Goal: Task Accomplishment & Management: Use online tool/utility

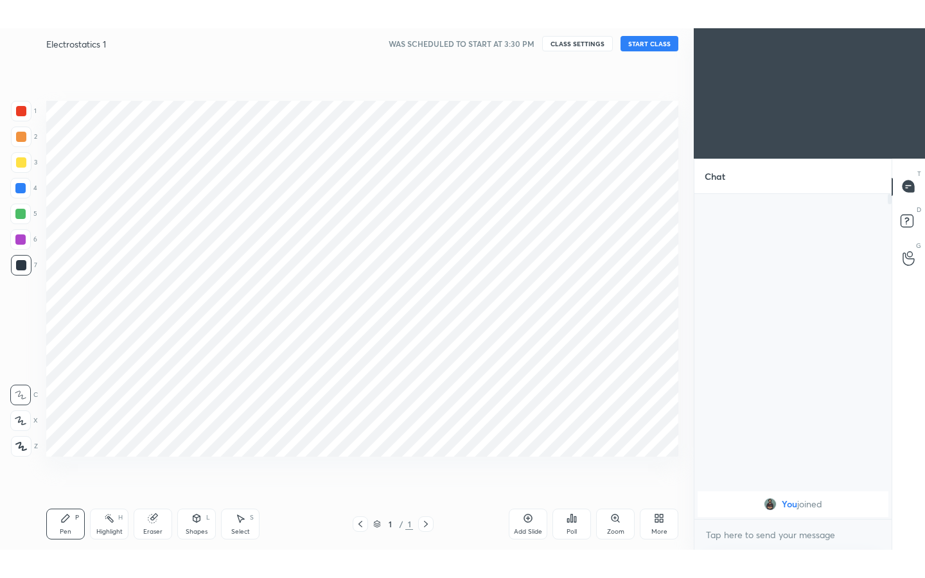
scroll to position [63764, 63562]
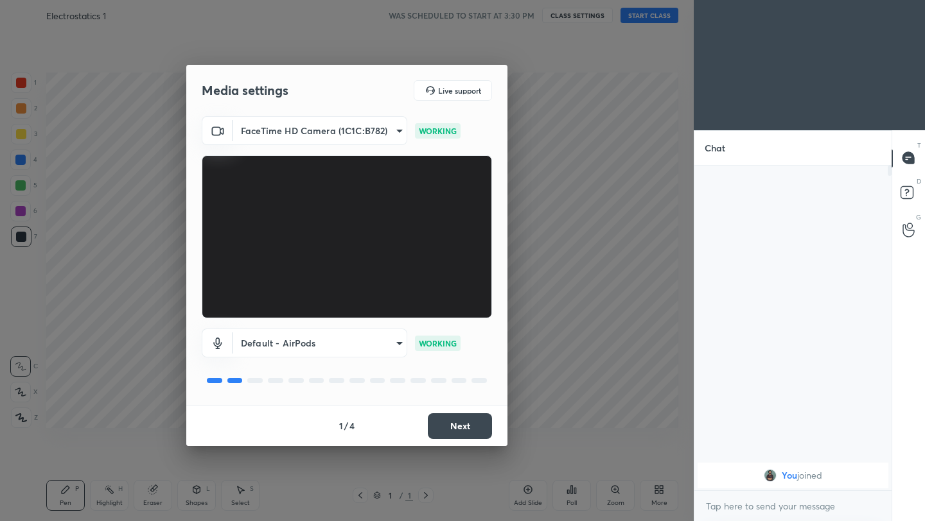
click at [469, 426] on button "Next" at bounding box center [460, 426] width 64 height 26
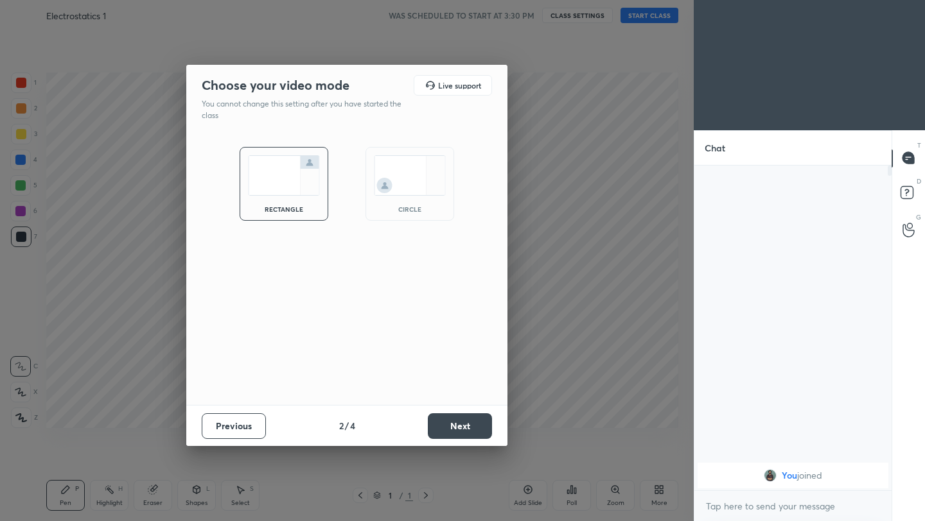
click at [469, 426] on button "Next" at bounding box center [460, 426] width 64 height 26
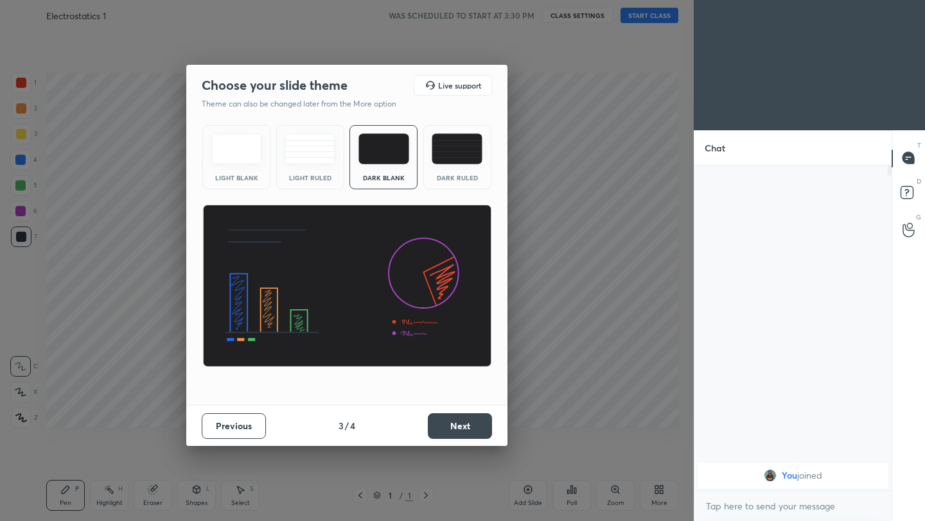
click at [469, 426] on button "Next" at bounding box center [460, 426] width 64 height 26
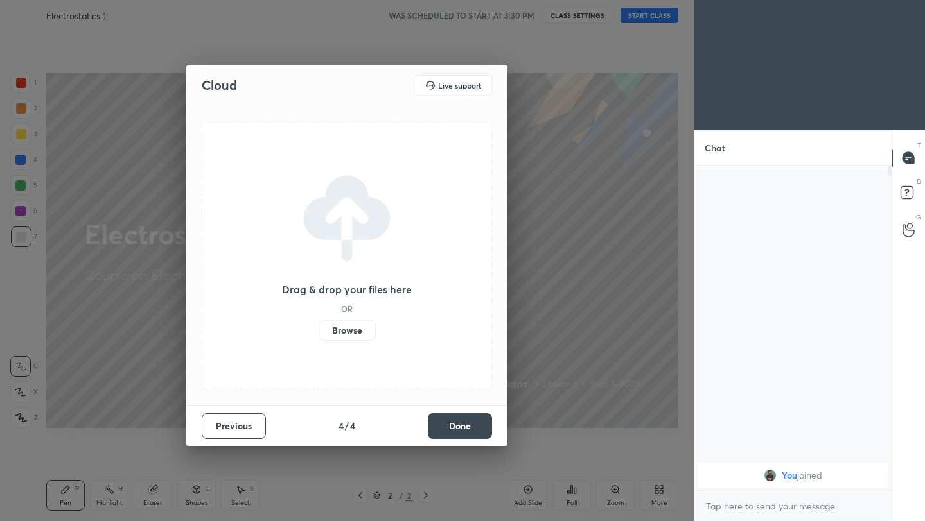
click at [471, 424] on button "Done" at bounding box center [460, 426] width 64 height 26
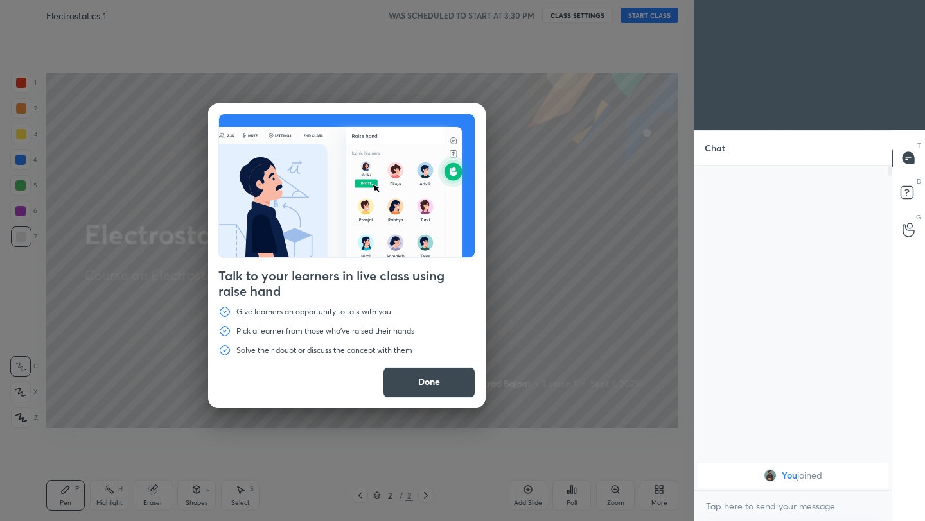
click at [429, 379] on button "Done" at bounding box center [429, 382] width 92 height 31
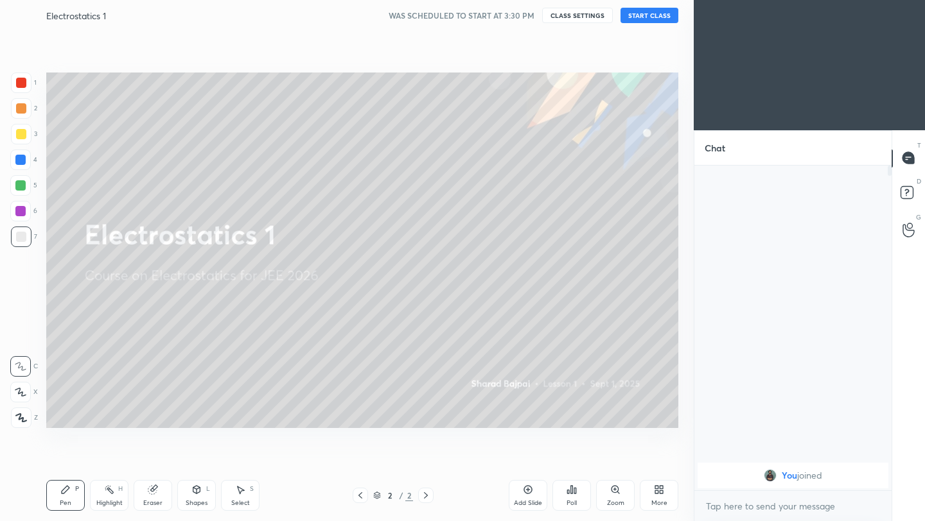
click at [663, 502] on div "More" at bounding box center [659, 503] width 16 height 6
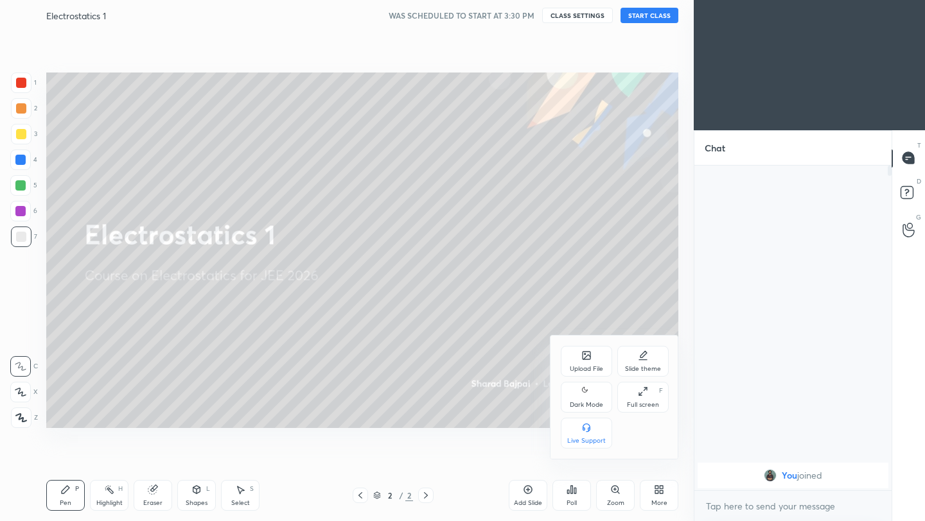
click at [582, 392] on icon at bounding box center [586, 391] width 10 height 15
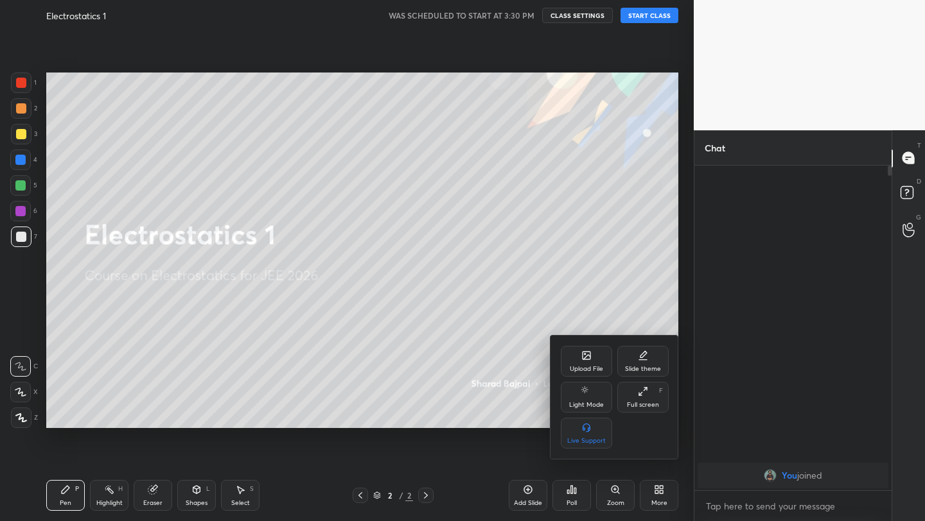
click at [639, 390] on icon at bounding box center [643, 392] width 10 height 10
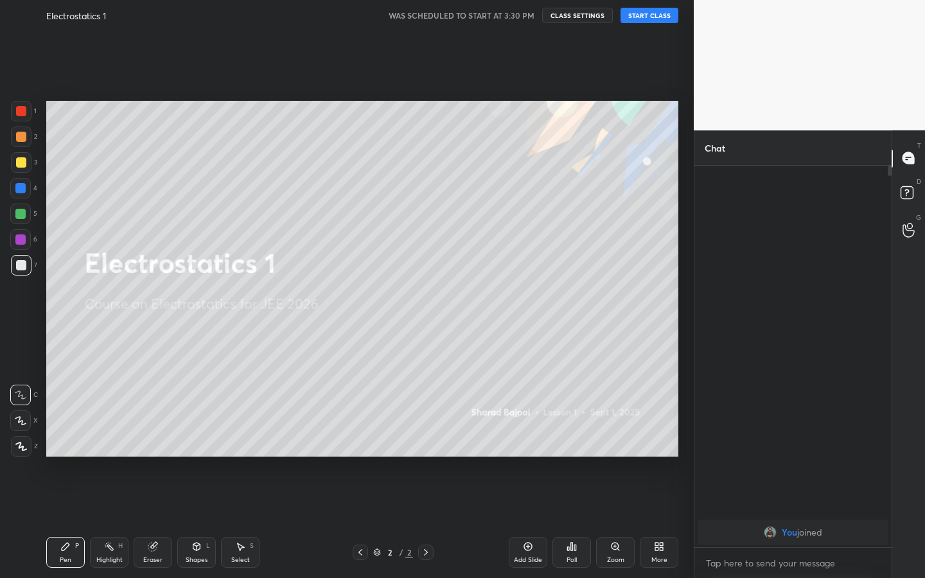
scroll to position [408, 193]
drag, startPoint x: 658, startPoint y: 12, endPoint x: 658, endPoint y: 514, distance: 501.4
click at [658, 12] on button "START CLASS" at bounding box center [649, 15] width 58 height 15
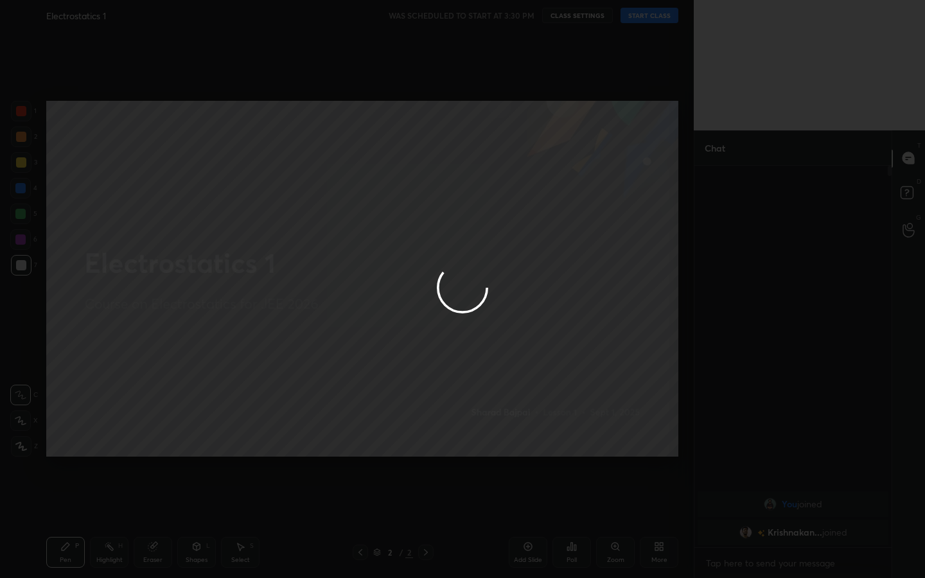
type textarea "x"
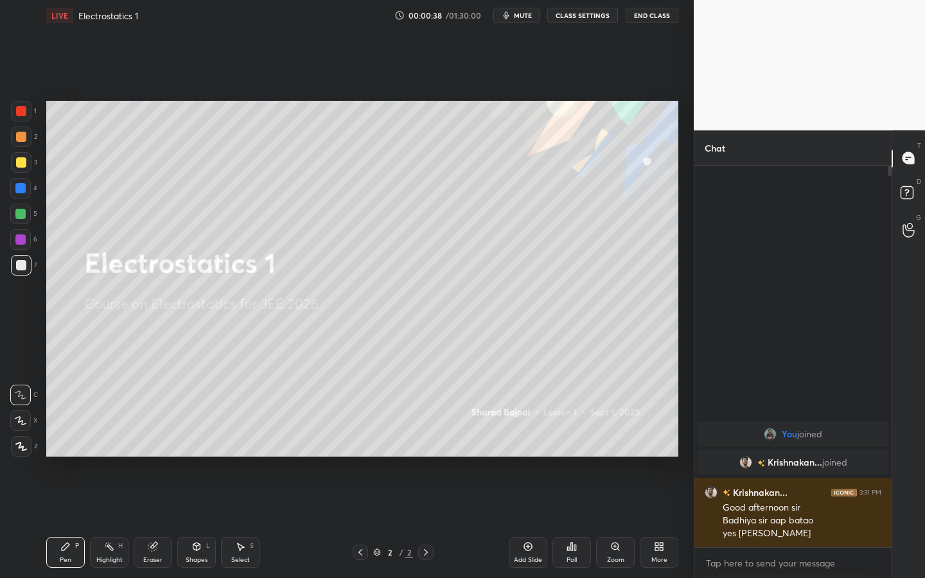
click at [522, 521] on div "Add Slide" at bounding box center [528, 560] width 28 height 6
click at [22, 447] on icon at bounding box center [21, 446] width 12 height 9
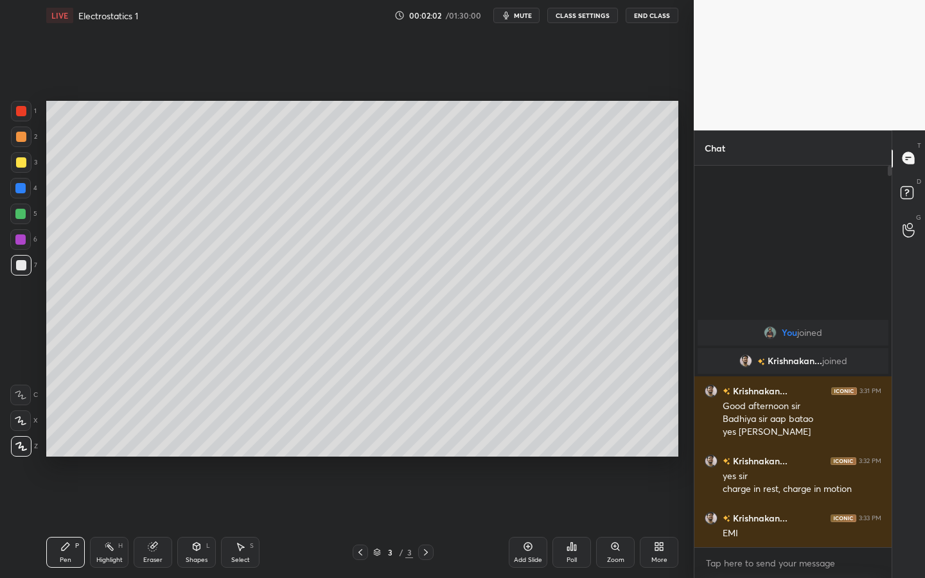
click at [24, 136] on div at bounding box center [21, 137] width 10 height 10
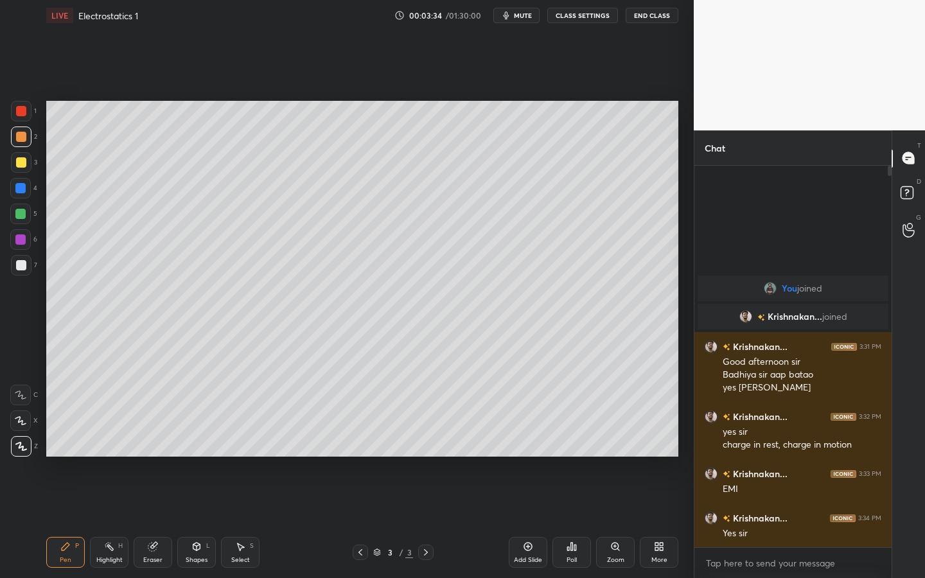
click at [529, 521] on div "Add Slide" at bounding box center [527, 552] width 39 height 31
drag, startPoint x: 18, startPoint y: 272, endPoint x: 36, endPoint y: 250, distance: 28.3
click at [19, 270] on div at bounding box center [21, 265] width 21 height 21
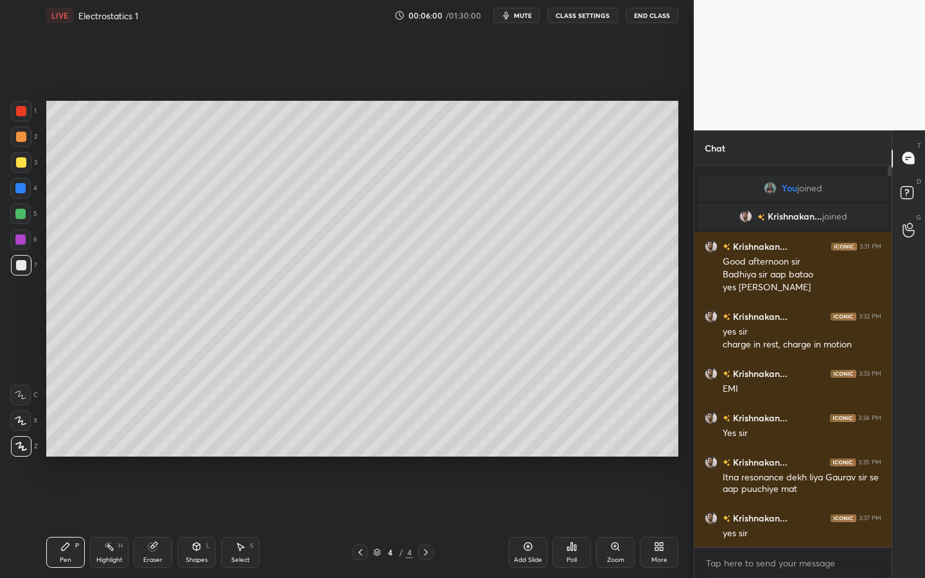
click at [529, 521] on icon at bounding box center [528, 546] width 10 height 10
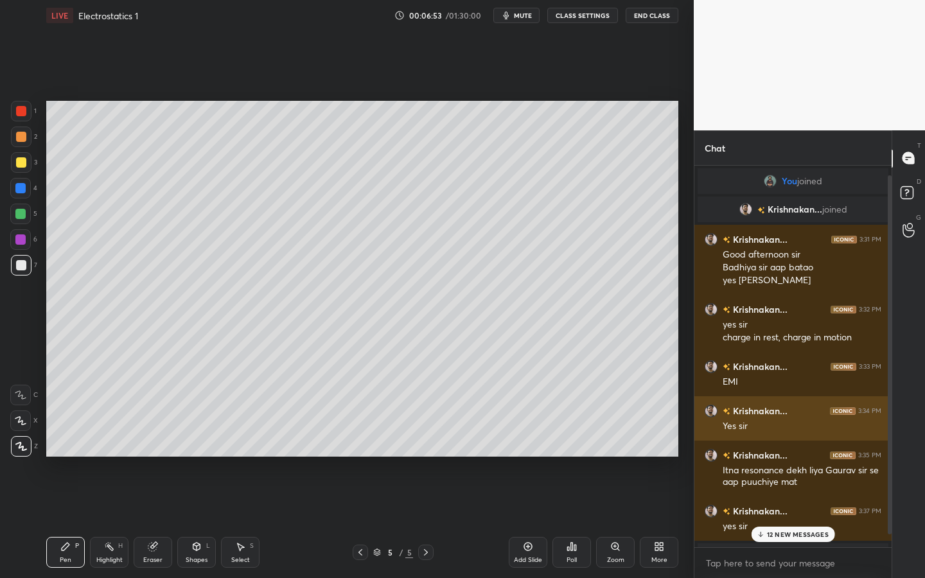
scroll to position [24, 0]
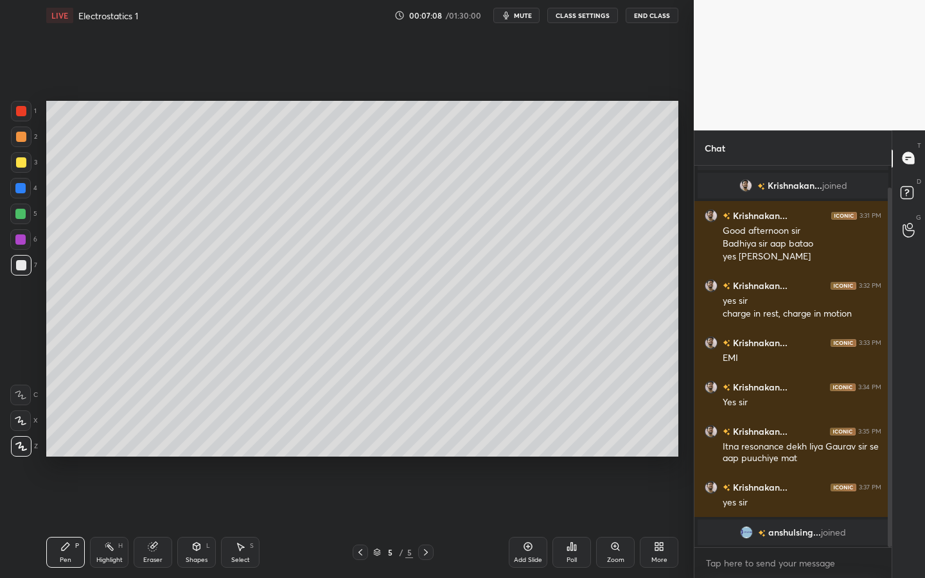
click at [21, 169] on div at bounding box center [21, 162] width 21 height 21
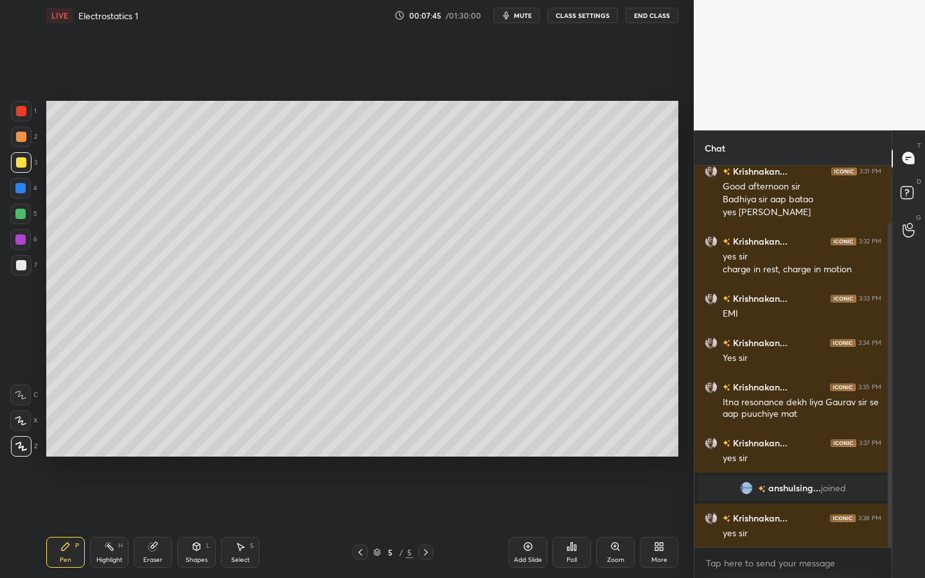
click at [530, 521] on icon at bounding box center [528, 547] width 8 height 8
drag, startPoint x: 21, startPoint y: 265, endPoint x: 43, endPoint y: 248, distance: 28.0
click at [23, 266] on div at bounding box center [21, 265] width 10 height 10
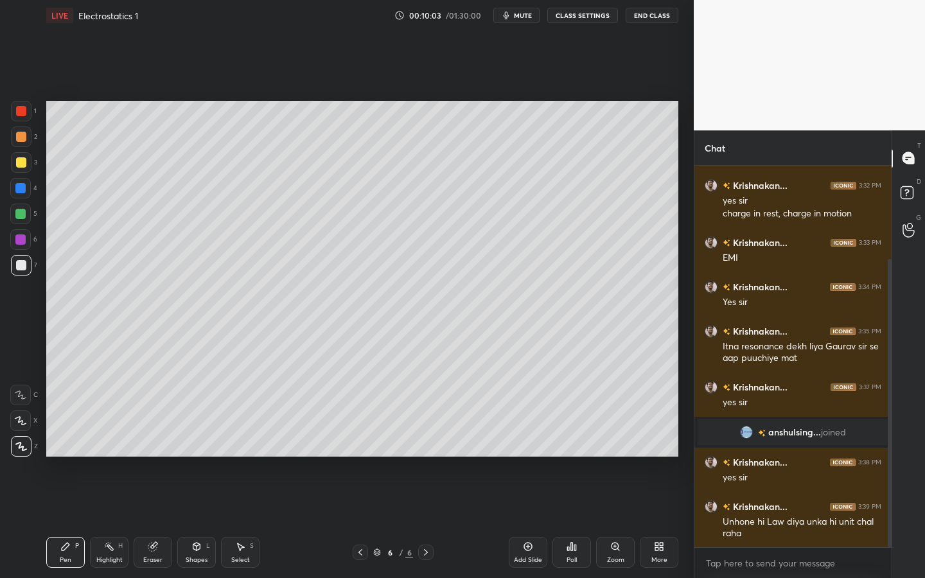
drag, startPoint x: 22, startPoint y: 139, endPoint x: 36, endPoint y: 150, distance: 17.9
click at [23, 141] on div at bounding box center [21, 137] width 10 height 10
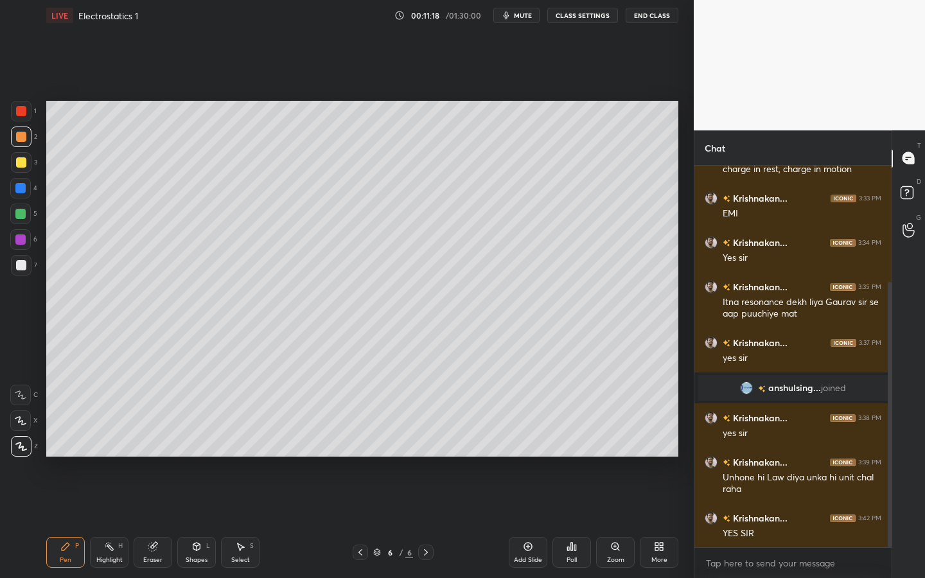
click at [529, 521] on div "Add Slide" at bounding box center [528, 560] width 28 height 6
click at [211, 97] on div "Setting up your live class Poll for secs No correct answer Start poll" at bounding box center [362, 279] width 642 height 496
click at [19, 166] on div at bounding box center [21, 162] width 10 height 10
drag, startPoint x: 166, startPoint y: 563, endPoint x: 168, endPoint y: 555, distance: 8.6
click at [167, 521] on div "Eraser" at bounding box center [153, 552] width 39 height 31
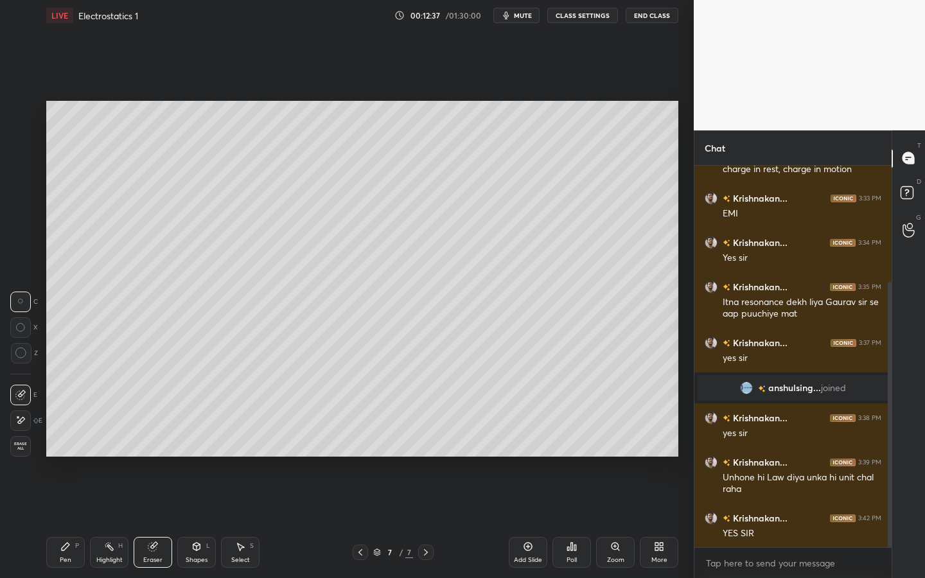
drag, startPoint x: 22, startPoint y: 358, endPoint x: 27, endPoint y: 363, distance: 7.3
click at [23, 360] on div at bounding box center [21, 353] width 21 height 21
click at [67, 521] on div "Pen P" at bounding box center [65, 552] width 39 height 31
drag, startPoint x: 24, startPoint y: 265, endPoint x: 44, endPoint y: 270, distance: 20.4
click at [26, 268] on div at bounding box center [21, 265] width 21 height 21
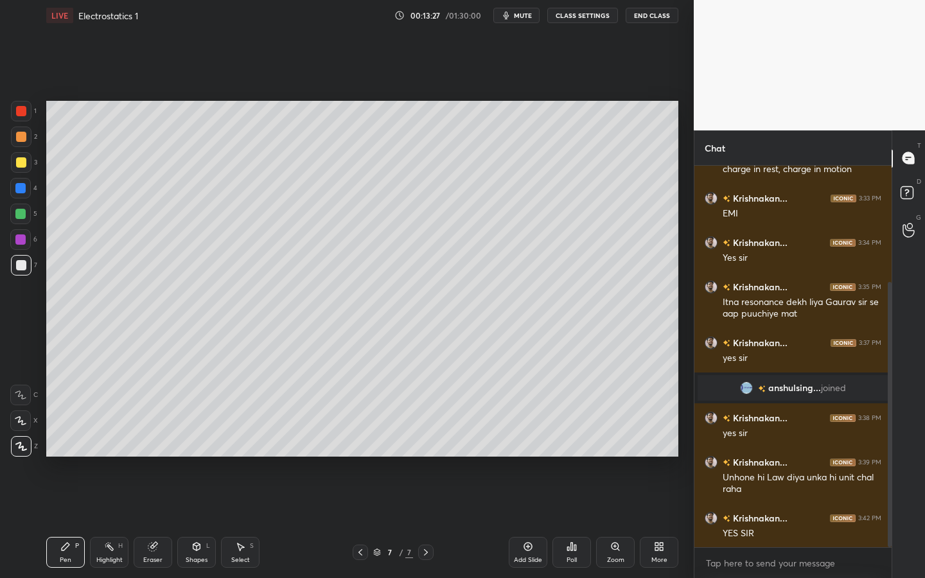
click at [526, 521] on div "Add Slide" at bounding box center [527, 552] width 39 height 31
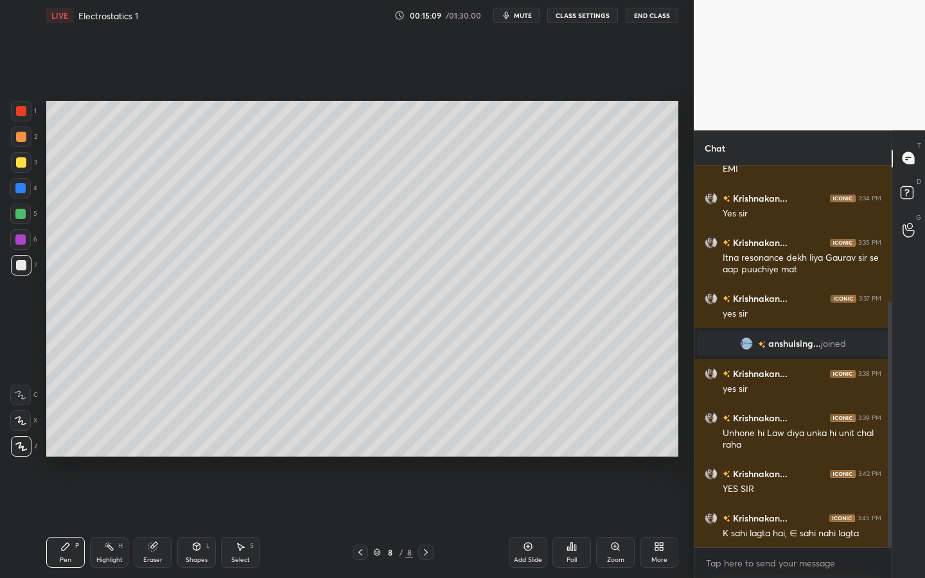
drag, startPoint x: 530, startPoint y: 556, endPoint x: 540, endPoint y: 534, distance: 24.1
click at [530, 521] on div "Add Slide" at bounding box center [528, 560] width 28 height 6
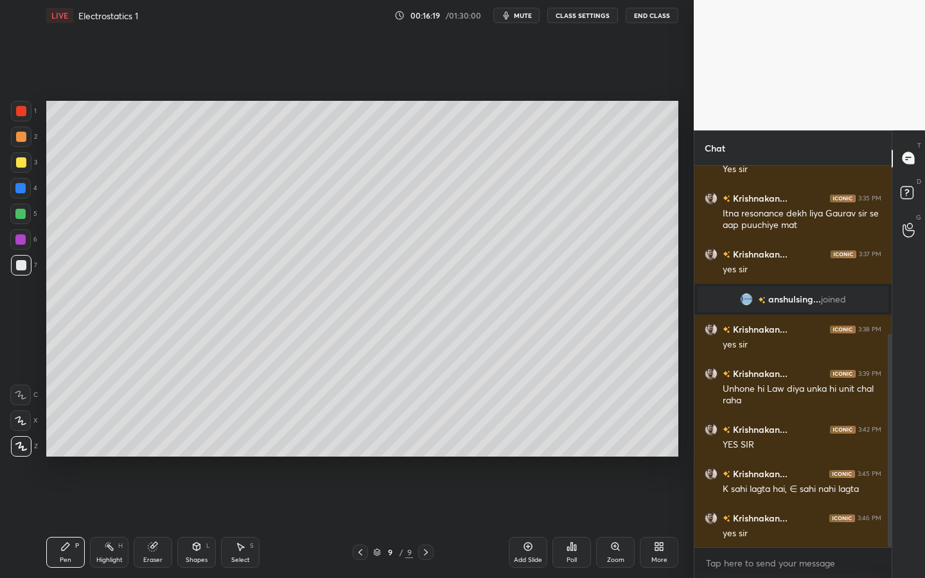
scroll to position [301, 0]
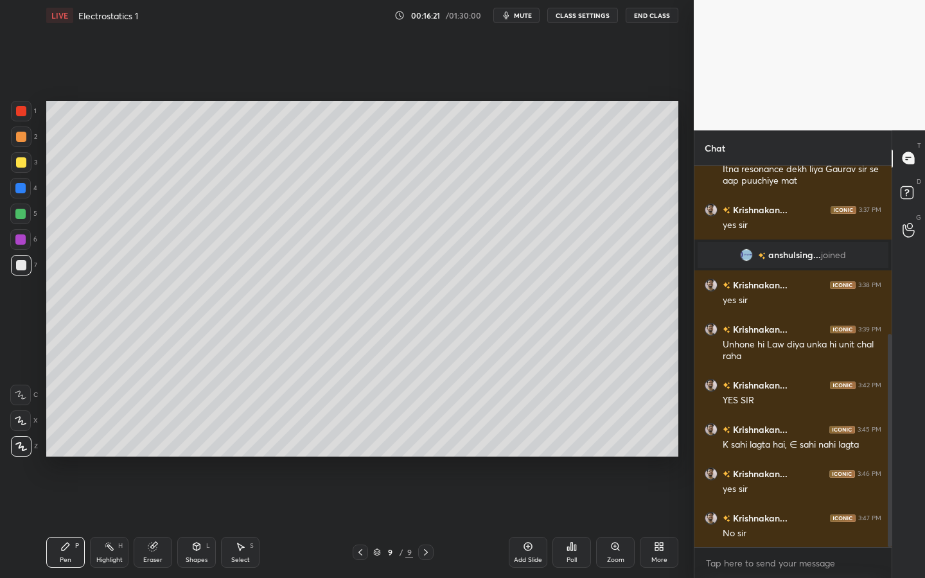
click at [517, 521] on div "Add Slide" at bounding box center [527, 552] width 39 height 31
drag, startPoint x: 189, startPoint y: 559, endPoint x: 207, endPoint y: 544, distance: 22.8
click at [189, 521] on div "Shapes" at bounding box center [197, 560] width 22 height 6
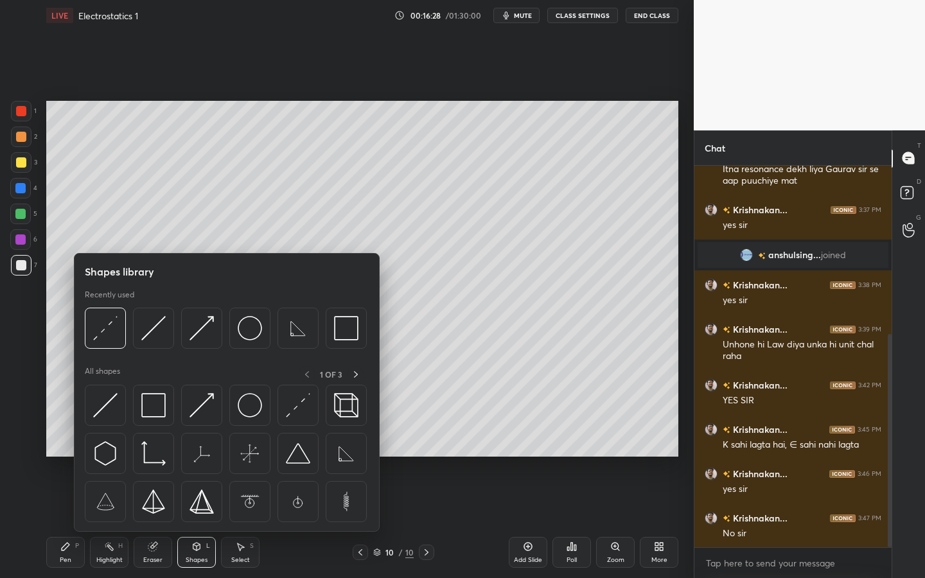
click at [300, 455] on img at bounding box center [298, 453] width 24 height 24
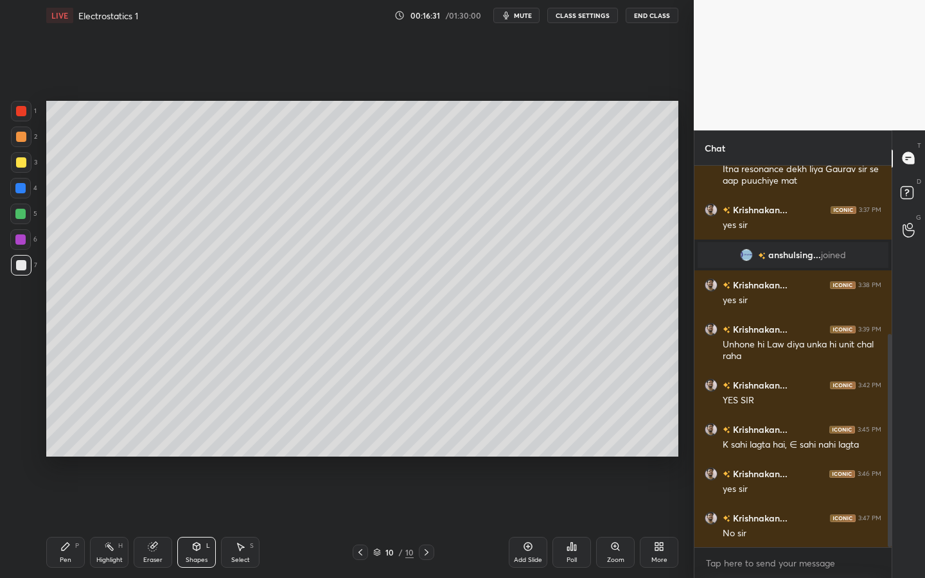
click at [65, 521] on icon at bounding box center [66, 547] width 8 height 8
drag, startPoint x: 25, startPoint y: 157, endPoint x: 42, endPoint y: 170, distance: 21.1
click at [26, 159] on div at bounding box center [21, 162] width 21 height 21
click at [586, 98] on div "Setting up your live class Poll for secs No correct answer Start poll" at bounding box center [362, 279] width 642 height 496
click at [22, 267] on div at bounding box center [21, 265] width 10 height 10
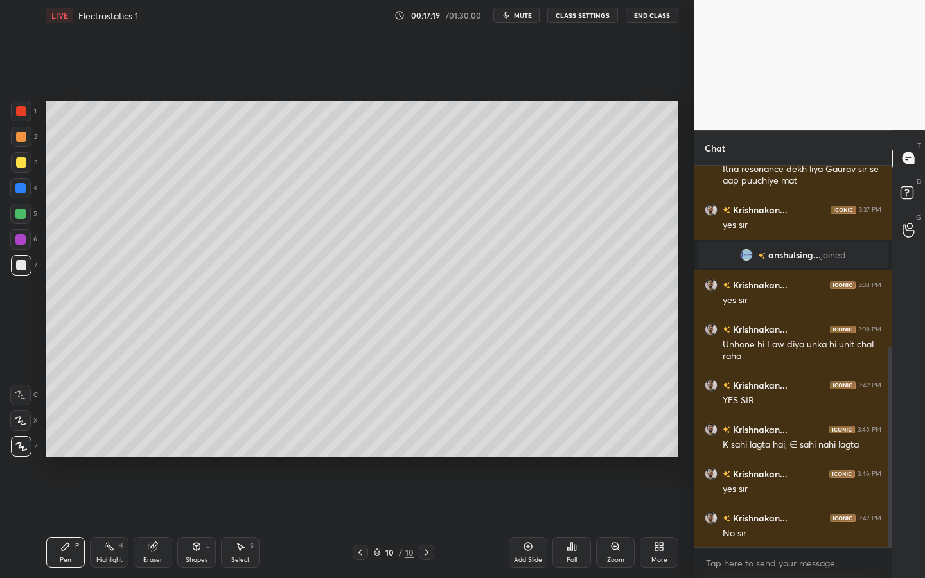
scroll to position [345, 0]
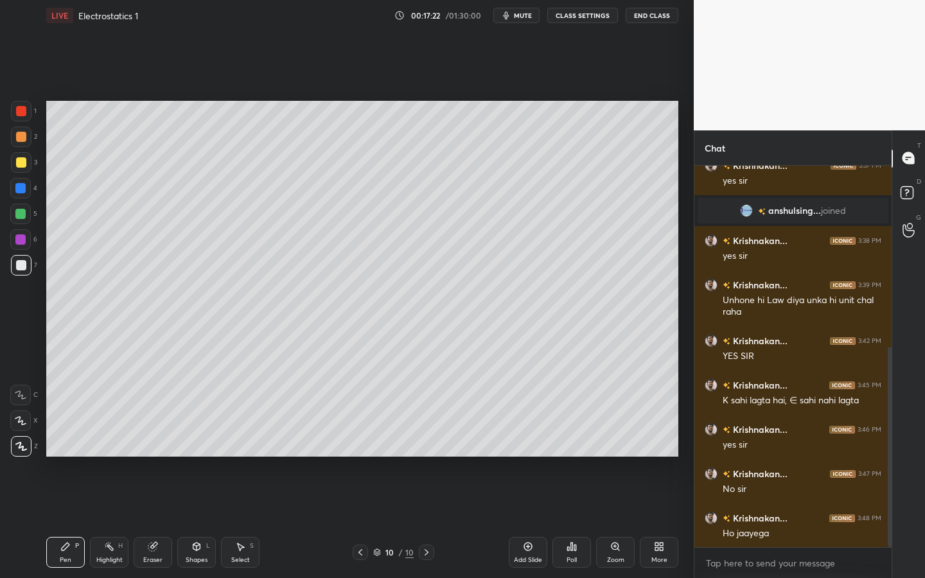
click at [200, 521] on div "Shapes" at bounding box center [197, 560] width 22 height 6
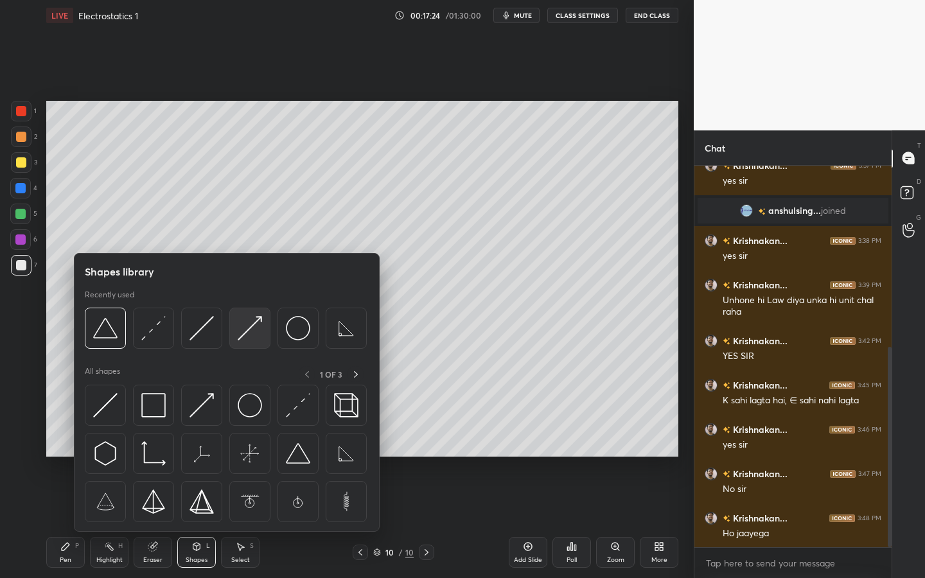
click at [266, 330] on div at bounding box center [249, 328] width 41 height 41
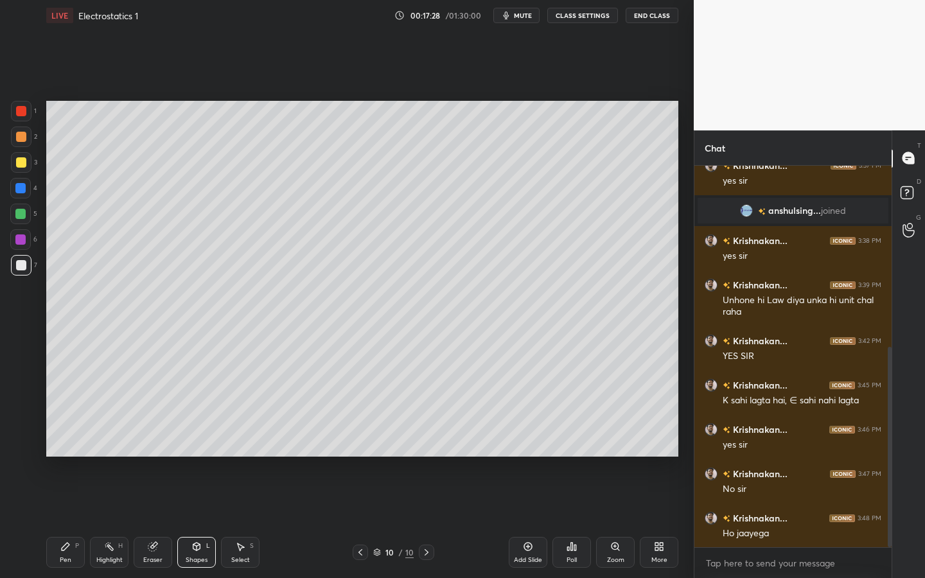
scroll to position [358, 0]
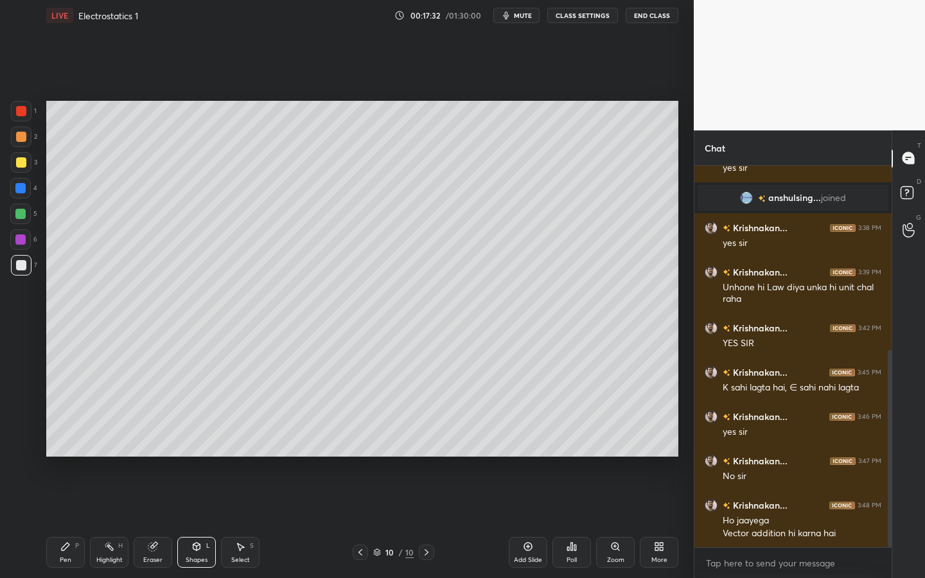
drag, startPoint x: 67, startPoint y: 543, endPoint x: 81, endPoint y: 522, distance: 24.9
click at [71, 521] on div "Pen P" at bounding box center [65, 552] width 39 height 31
click at [21, 159] on div at bounding box center [21, 162] width 10 height 10
click at [18, 110] on div at bounding box center [21, 111] width 10 height 10
drag, startPoint x: 196, startPoint y: 553, endPoint x: 199, endPoint y: 548, distance: 6.6
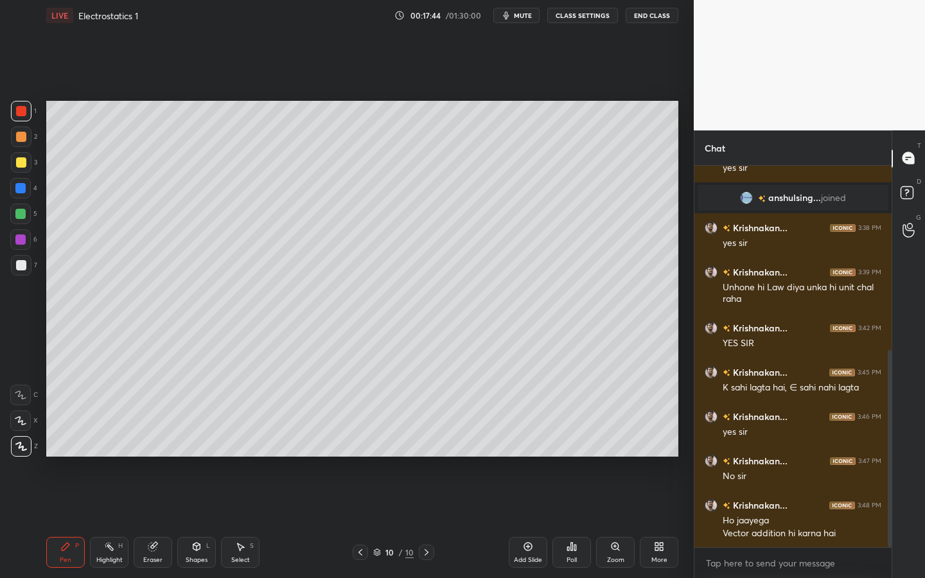
click at [196, 521] on div "Shapes L" at bounding box center [196, 552] width 39 height 31
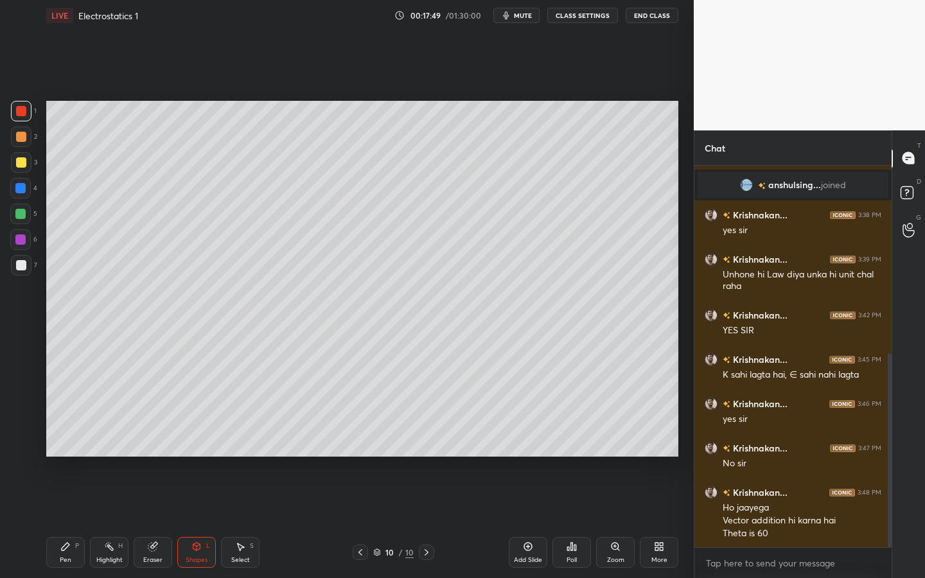
click at [62, 521] on icon at bounding box center [65, 546] width 10 height 10
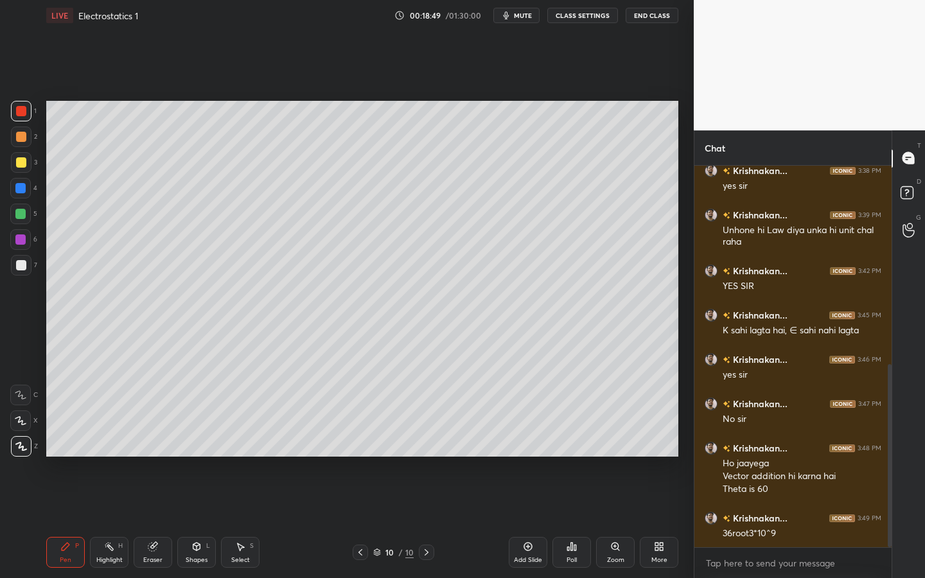
scroll to position [428, 0]
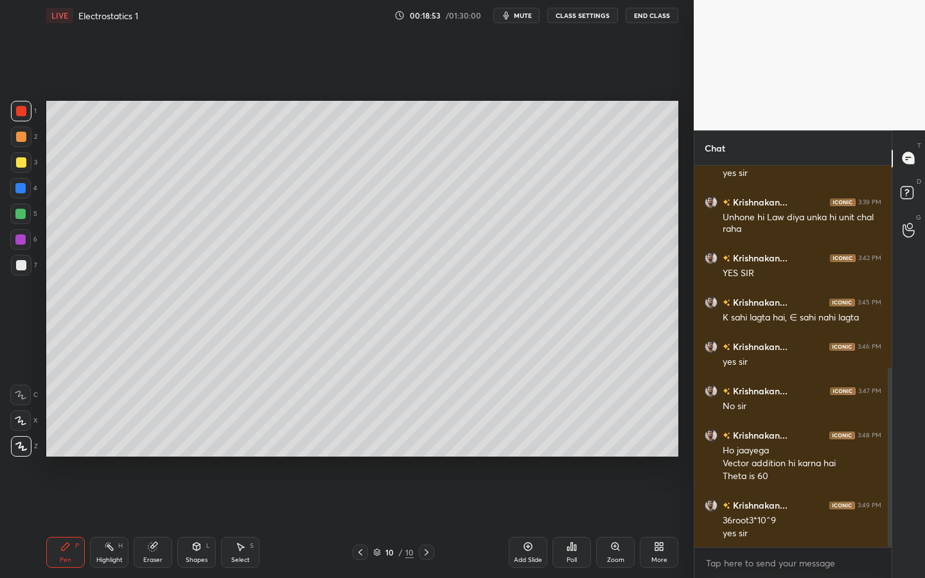
drag, startPoint x: 534, startPoint y: 551, endPoint x: 553, endPoint y: 546, distance: 19.8
click at [535, 521] on div "Add Slide" at bounding box center [527, 552] width 39 height 31
drag, startPoint x: 18, startPoint y: 264, endPoint x: 43, endPoint y: 227, distance: 44.3
click at [19, 265] on div at bounding box center [21, 265] width 10 height 10
click at [198, 521] on div "Shapes" at bounding box center [197, 560] width 22 height 6
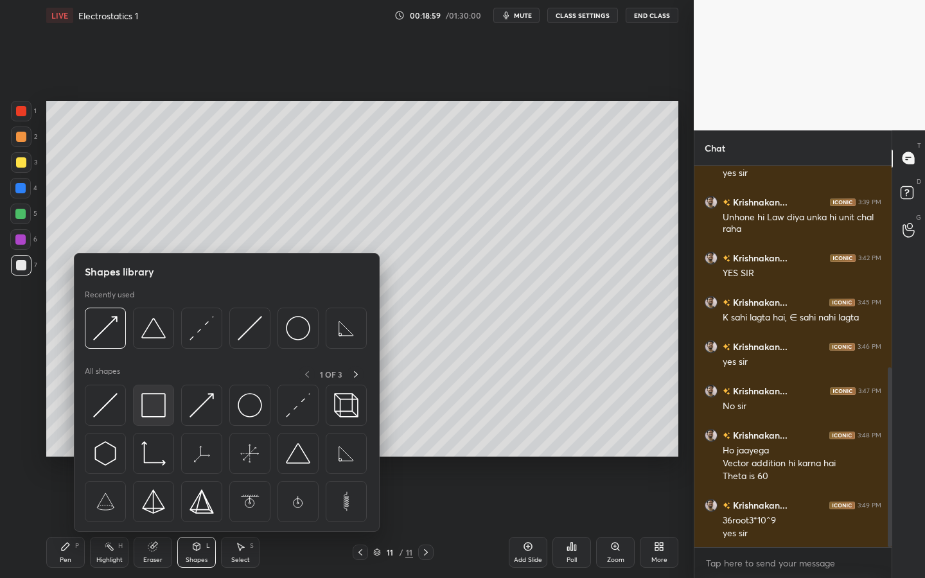
click at [152, 409] on img at bounding box center [153, 405] width 24 height 24
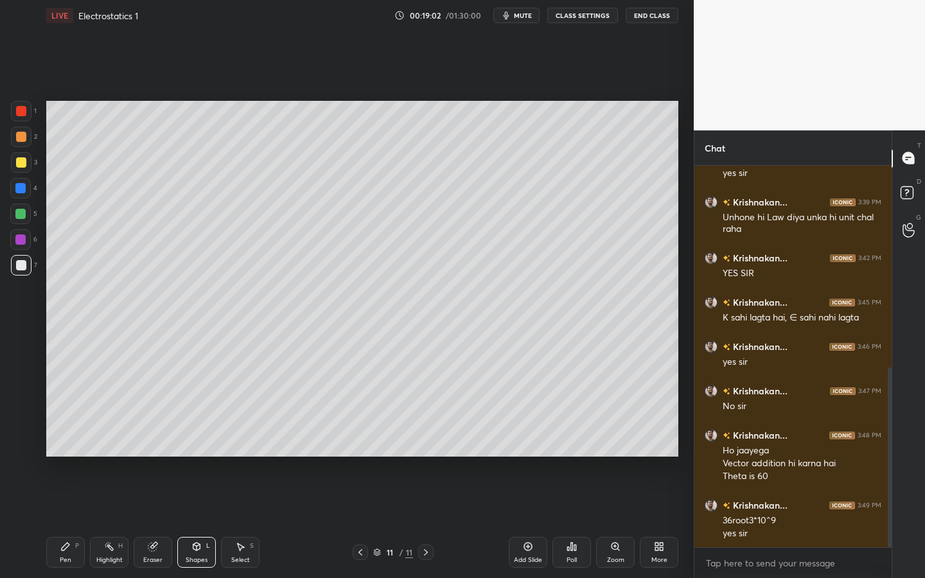
click at [69, 521] on div "Pen P" at bounding box center [65, 552] width 39 height 31
click at [20, 134] on div at bounding box center [21, 137] width 10 height 10
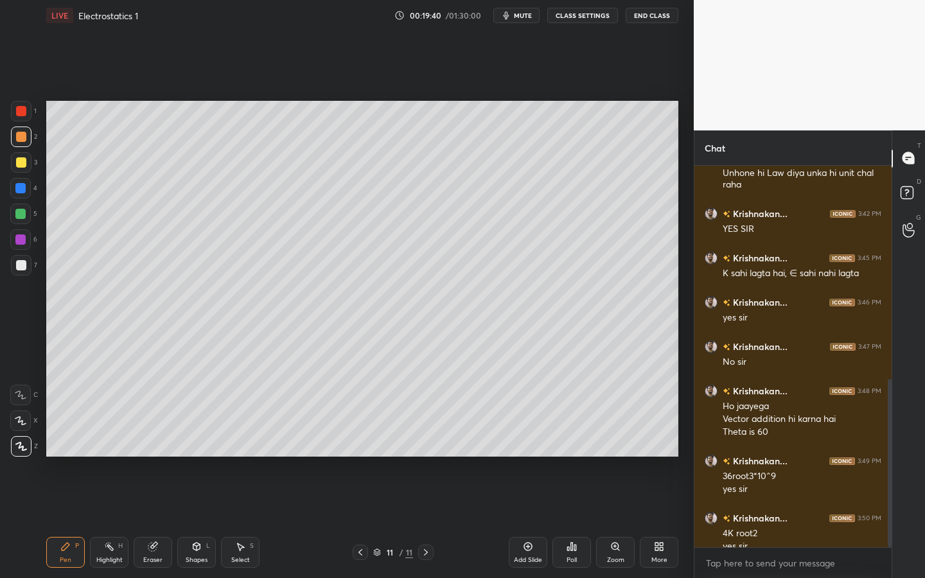
scroll to position [485, 0]
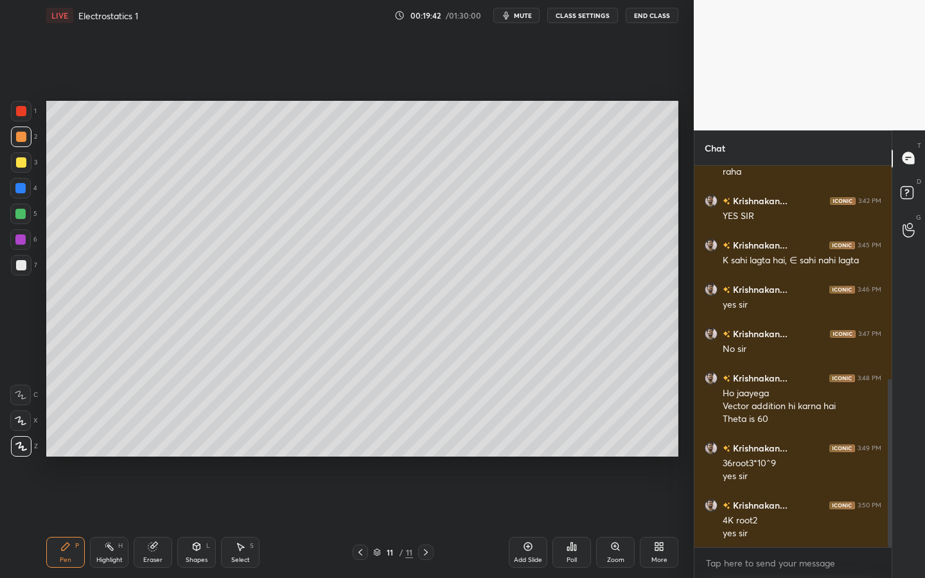
click at [20, 263] on div at bounding box center [21, 265] width 10 height 10
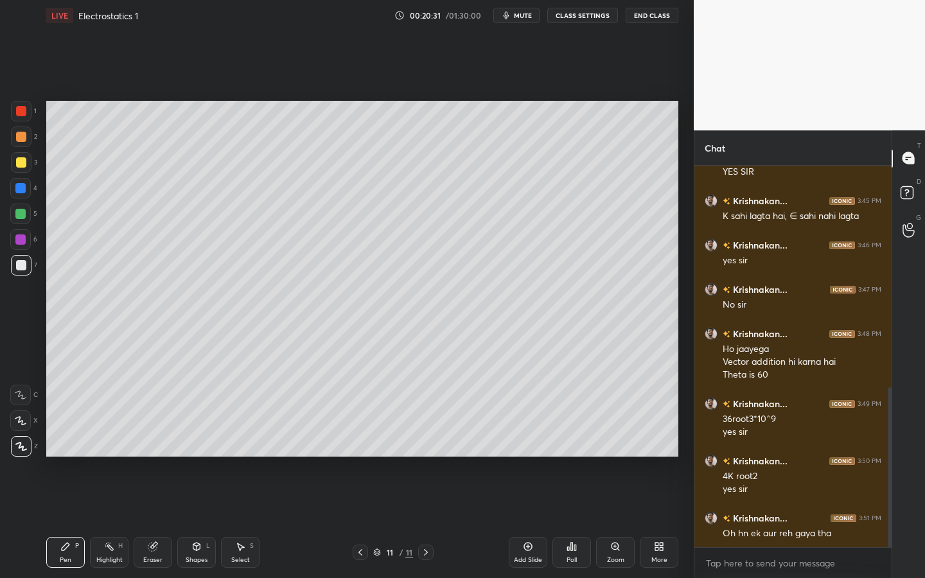
scroll to position [543, 0]
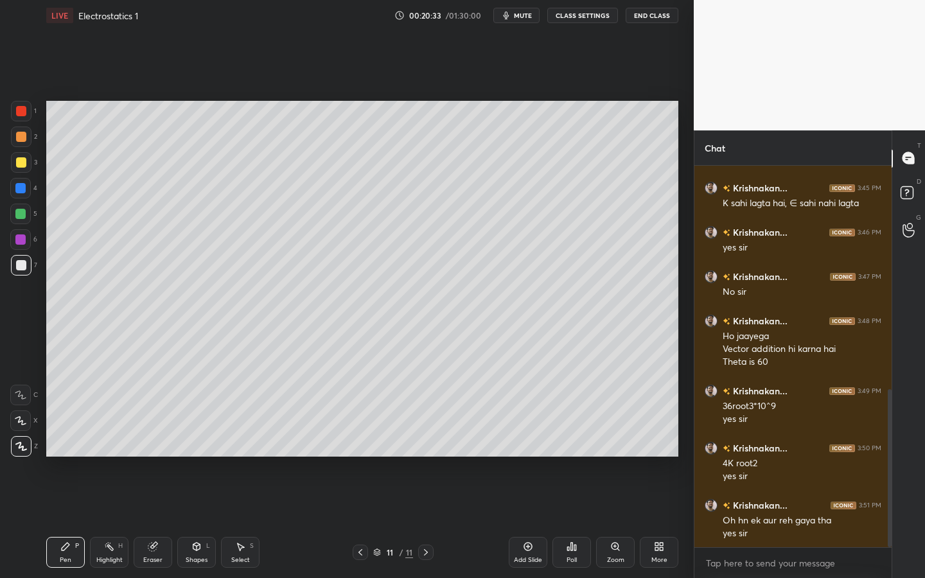
click at [527, 521] on icon at bounding box center [528, 547] width 8 height 8
click at [22, 137] on div at bounding box center [21, 137] width 10 height 10
click at [15, 263] on div at bounding box center [21, 265] width 21 height 21
click at [19, 263] on div at bounding box center [21, 265] width 10 height 10
drag, startPoint x: 161, startPoint y: 550, endPoint x: 179, endPoint y: 491, distance: 62.5
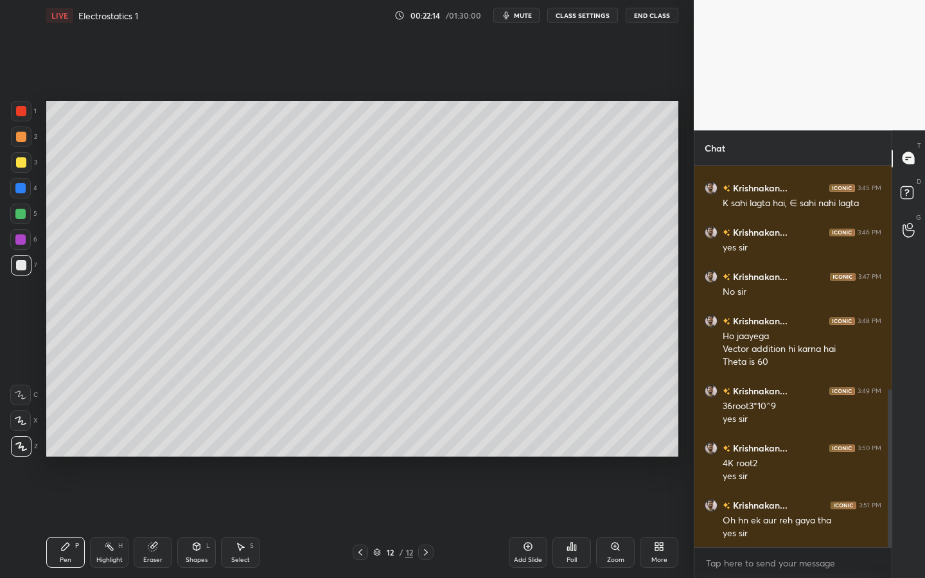
click at [161, 521] on div "Eraser" at bounding box center [153, 552] width 39 height 31
click at [69, 521] on div "Pen P" at bounding box center [65, 552] width 39 height 31
drag, startPoint x: 245, startPoint y: 554, endPoint x: 239, endPoint y: 504, distance: 50.4
click at [242, 521] on div "Select S" at bounding box center [240, 552] width 39 height 31
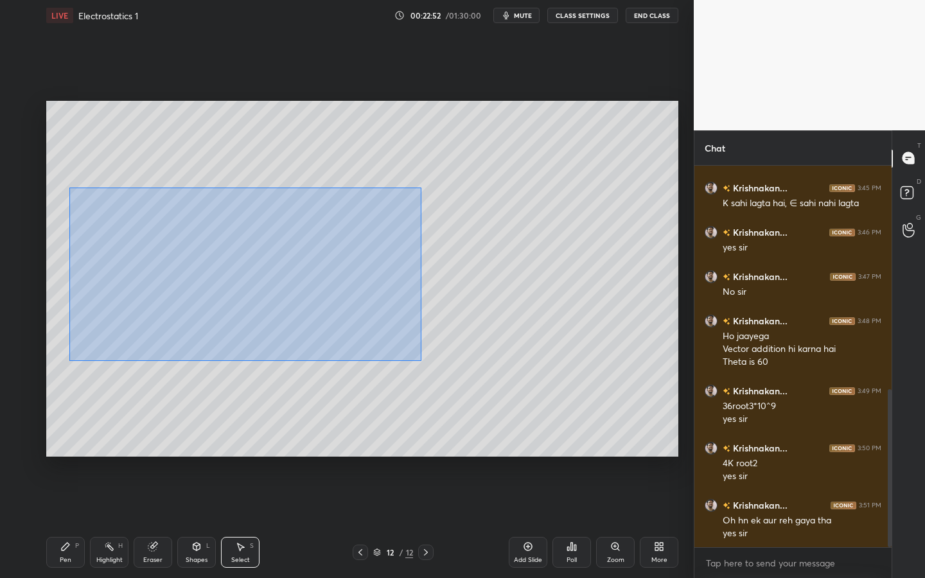
drag, startPoint x: 92, startPoint y: 207, endPoint x: 408, endPoint y: 358, distance: 349.8
click at [412, 359] on div "0 ° Undo Copy Duplicate Duplicate to new slide Delete" at bounding box center [362, 279] width 632 height 356
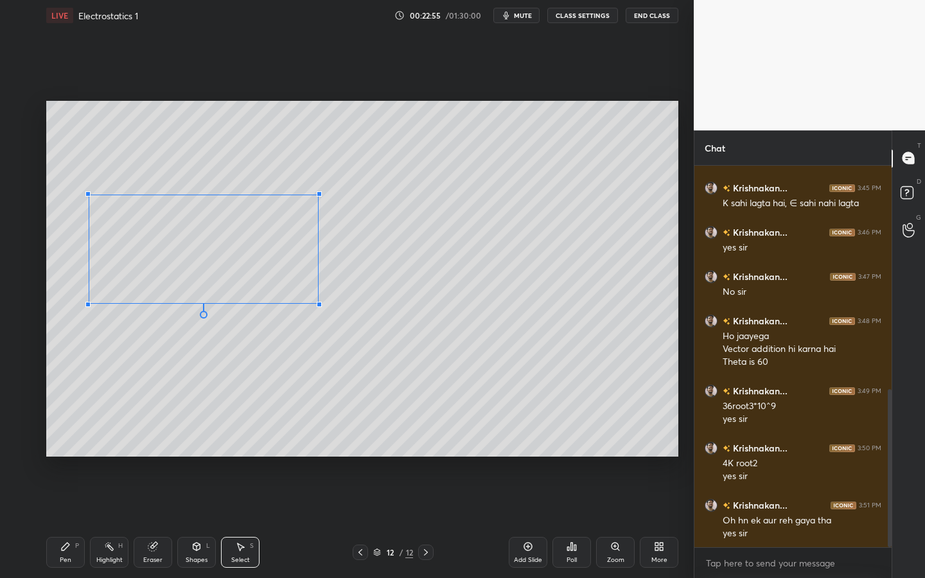
drag, startPoint x: 385, startPoint y: 345, endPoint x: 332, endPoint y: 313, distance: 62.2
click at [319, 304] on div at bounding box center [319, 304] width 5 height 5
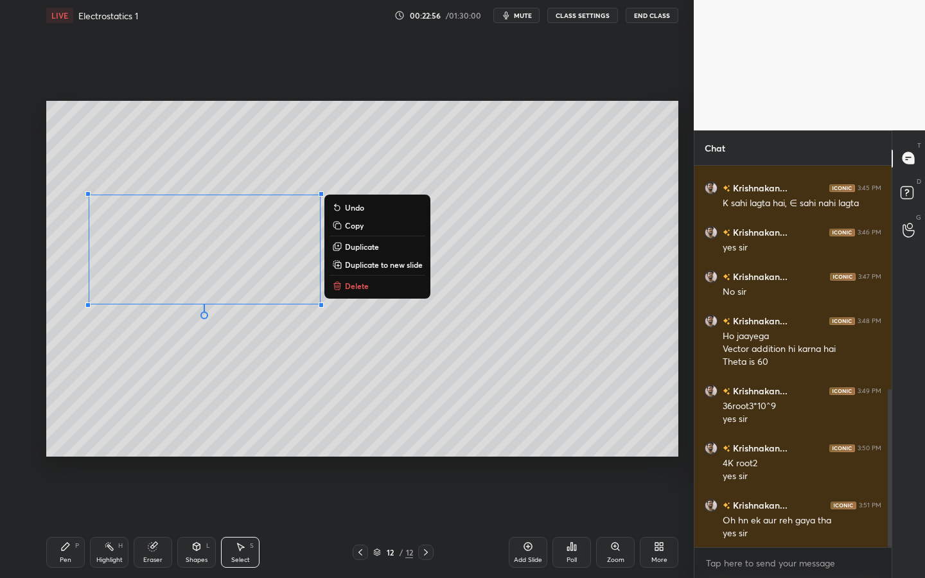
drag, startPoint x: 71, startPoint y: 552, endPoint x: 88, endPoint y: 512, distance: 43.4
click at [71, 521] on div "Pen P" at bounding box center [65, 552] width 39 height 31
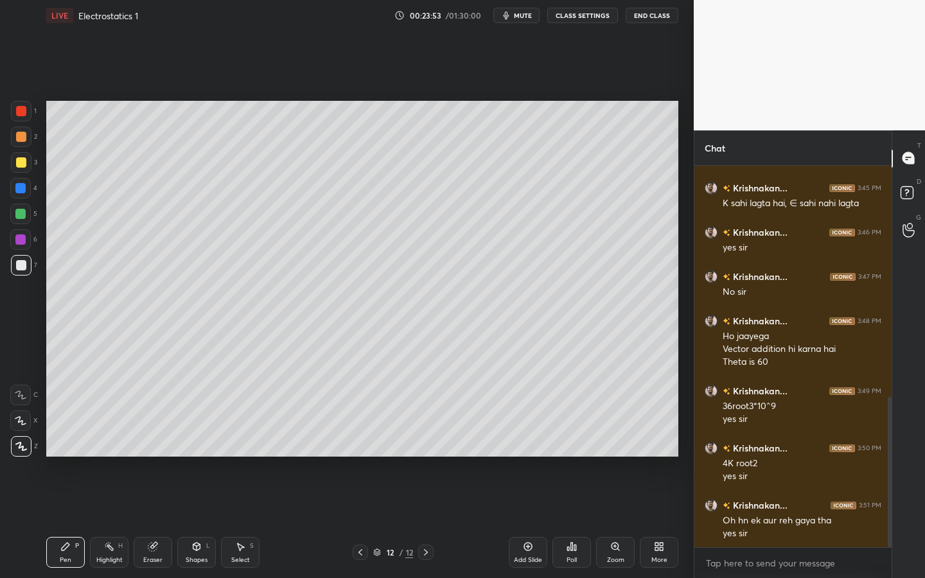
scroll to position [587, 0]
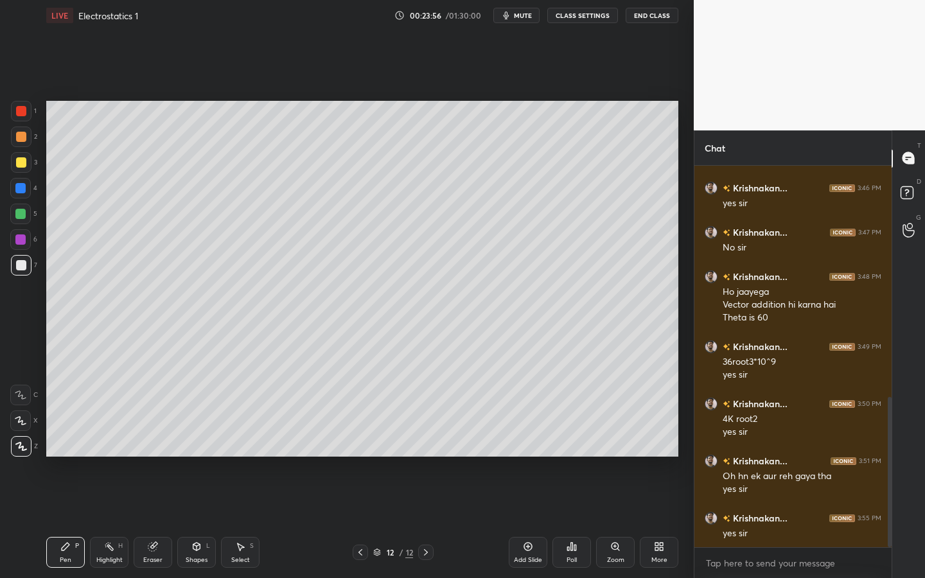
click at [534, 521] on div "Add Slide" at bounding box center [527, 552] width 39 height 31
click at [22, 130] on div at bounding box center [21, 136] width 21 height 21
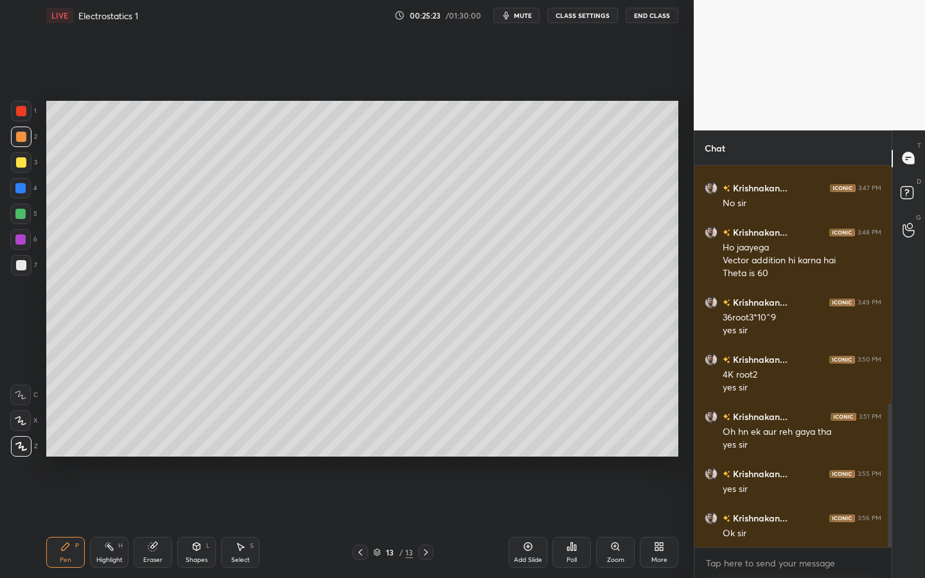
drag, startPoint x: 15, startPoint y: 268, endPoint x: 25, endPoint y: 269, distance: 9.7
click at [16, 268] on div at bounding box center [21, 265] width 10 height 10
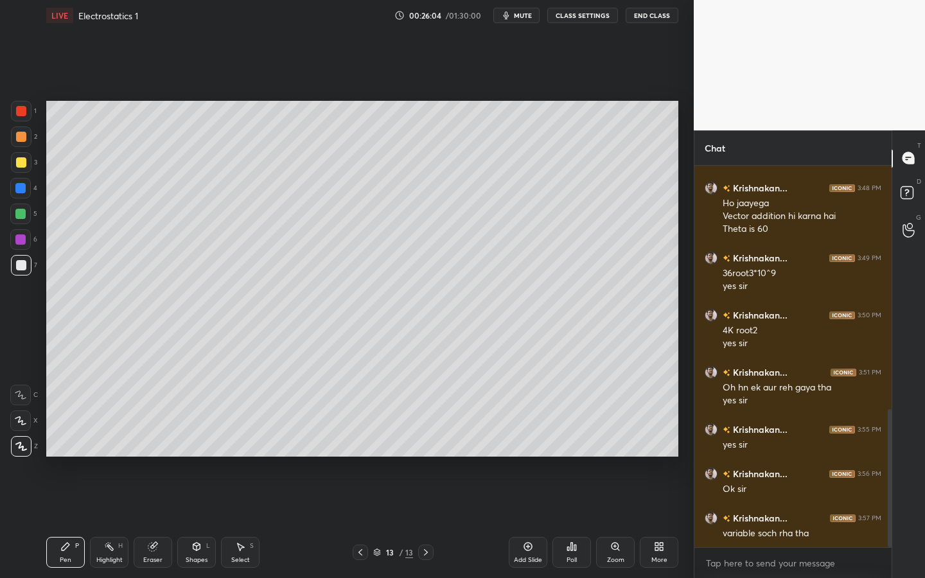
click at [23, 138] on div at bounding box center [21, 137] width 10 height 10
drag, startPoint x: 531, startPoint y: 550, endPoint x: 542, endPoint y: 502, distance: 49.4
click at [531, 521] on icon at bounding box center [528, 546] width 10 height 10
drag, startPoint x: 17, startPoint y: 266, endPoint x: 35, endPoint y: 260, distance: 19.1
click at [17, 266] on div at bounding box center [21, 265] width 10 height 10
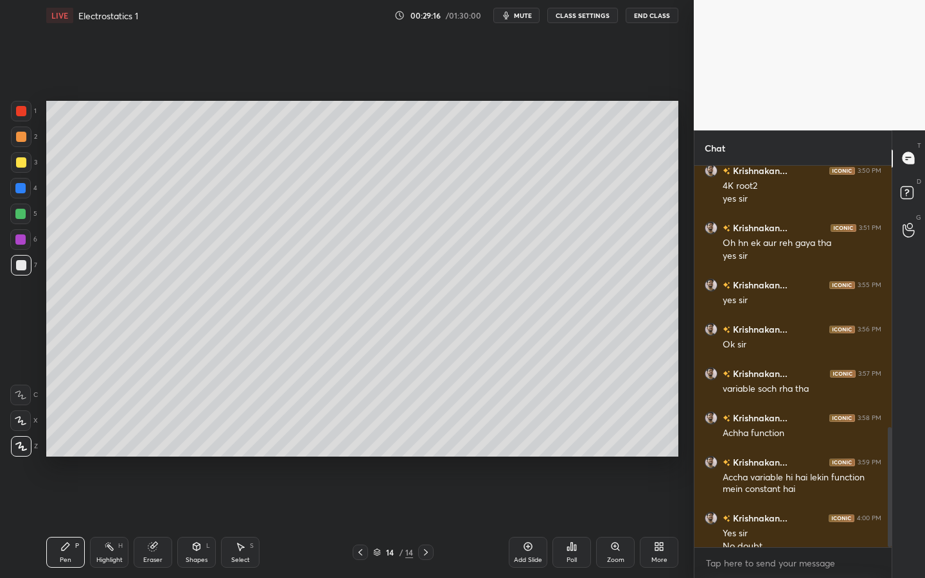
scroll to position [833, 0]
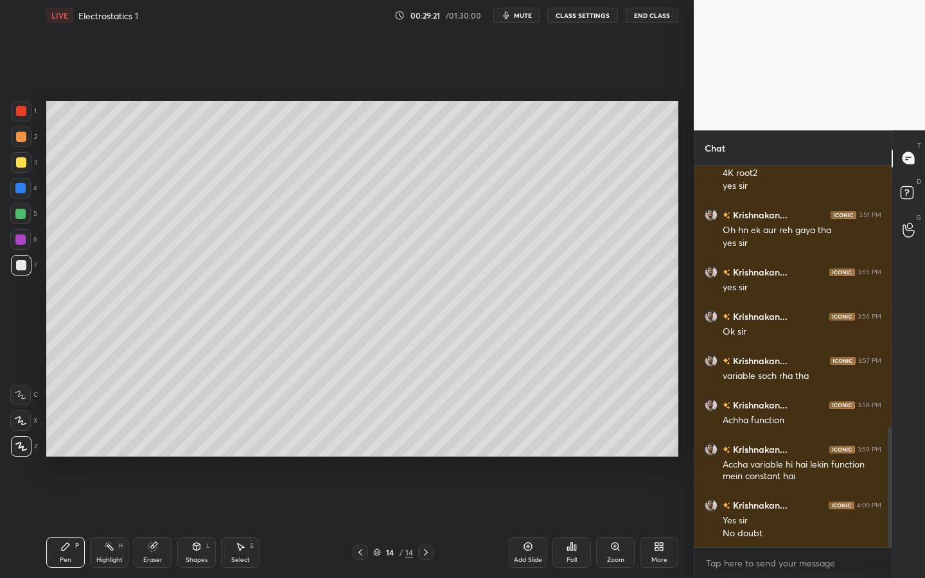
click at [518, 521] on div "Add Slide" at bounding box center [527, 552] width 39 height 31
click at [154, 521] on div "Eraser" at bounding box center [152, 560] width 19 height 6
click at [62, 521] on div "Pen" at bounding box center [66, 560] width 12 height 6
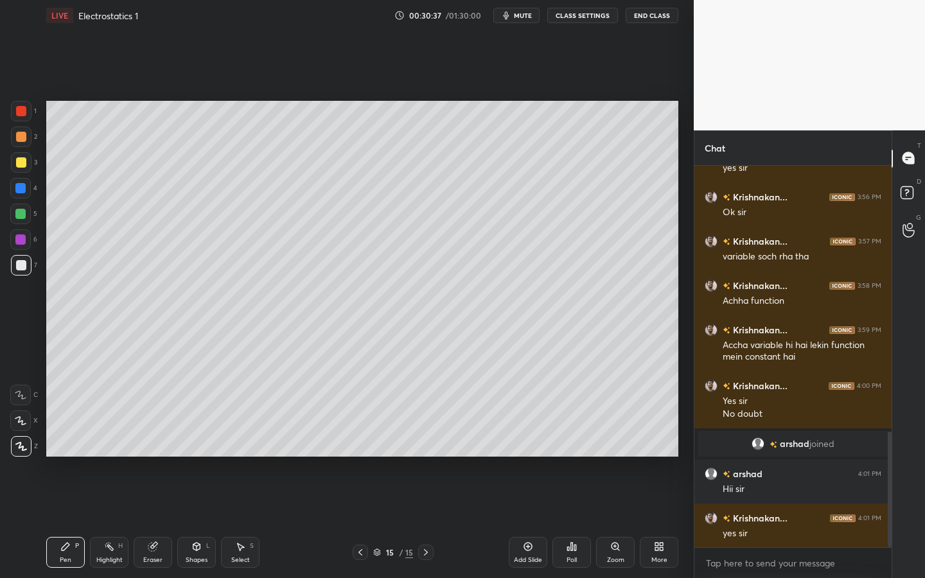
scroll to position [926, 0]
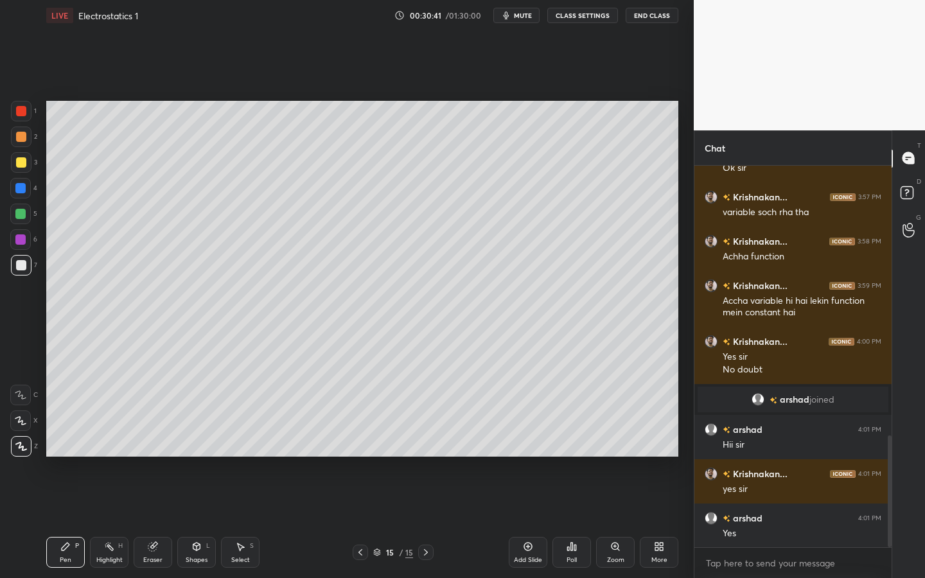
drag, startPoint x: 529, startPoint y: 545, endPoint x: 552, endPoint y: 550, distance: 23.1
click at [529, 521] on icon at bounding box center [528, 546] width 10 height 10
click at [24, 142] on div at bounding box center [21, 136] width 21 height 21
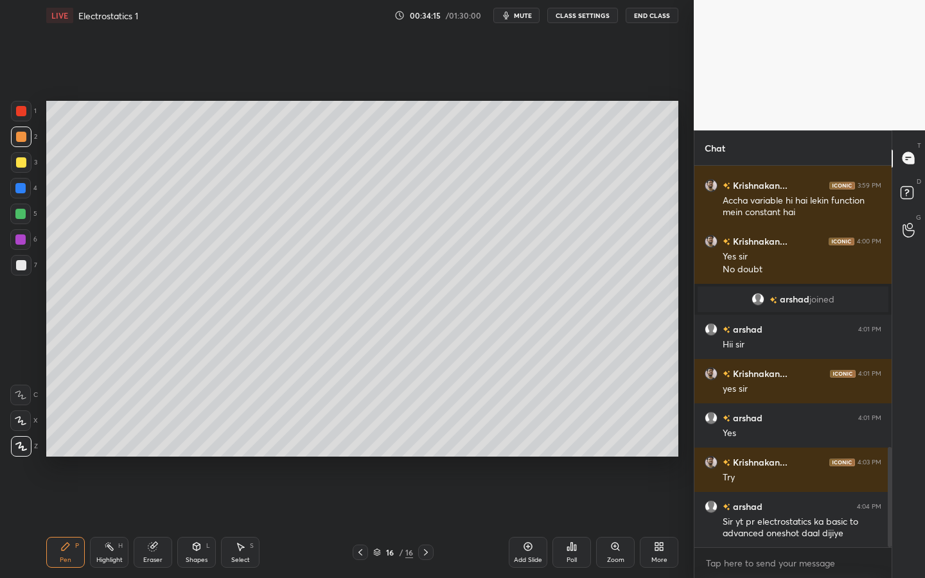
scroll to position [1071, 0]
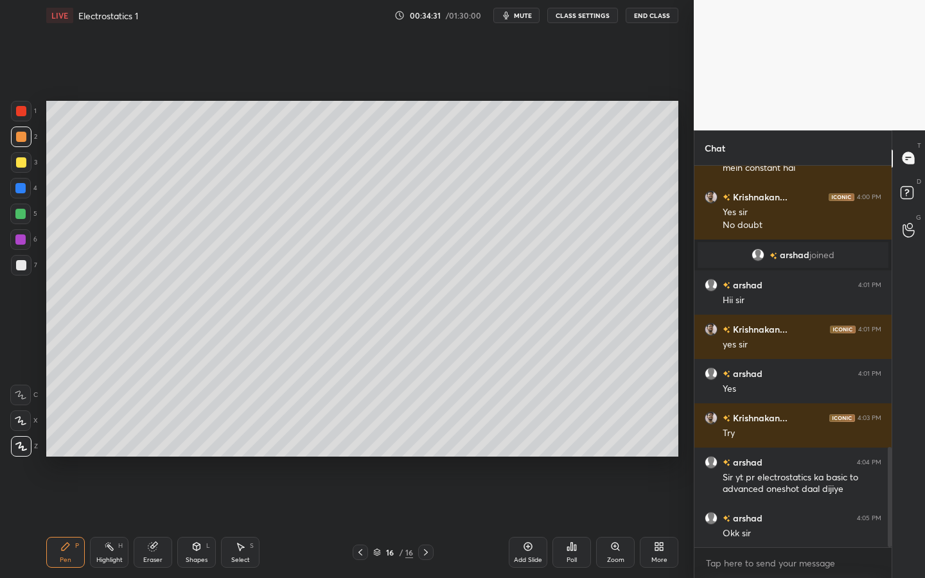
click at [514, 12] on button "mute" at bounding box center [516, 15] width 46 height 15
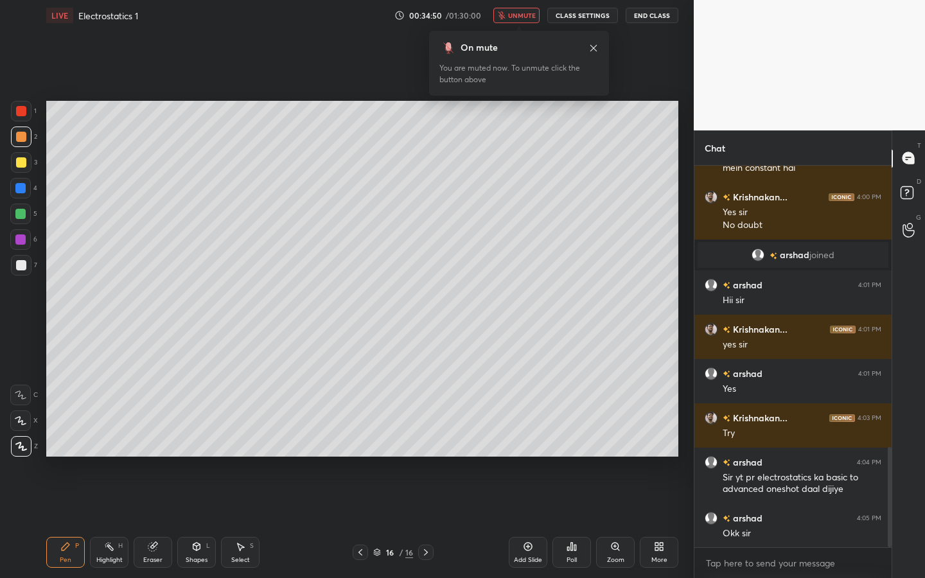
drag, startPoint x: 521, startPoint y: 15, endPoint x: 514, endPoint y: 24, distance: 11.6
click at [520, 15] on span "unmute" at bounding box center [522, 15] width 28 height 9
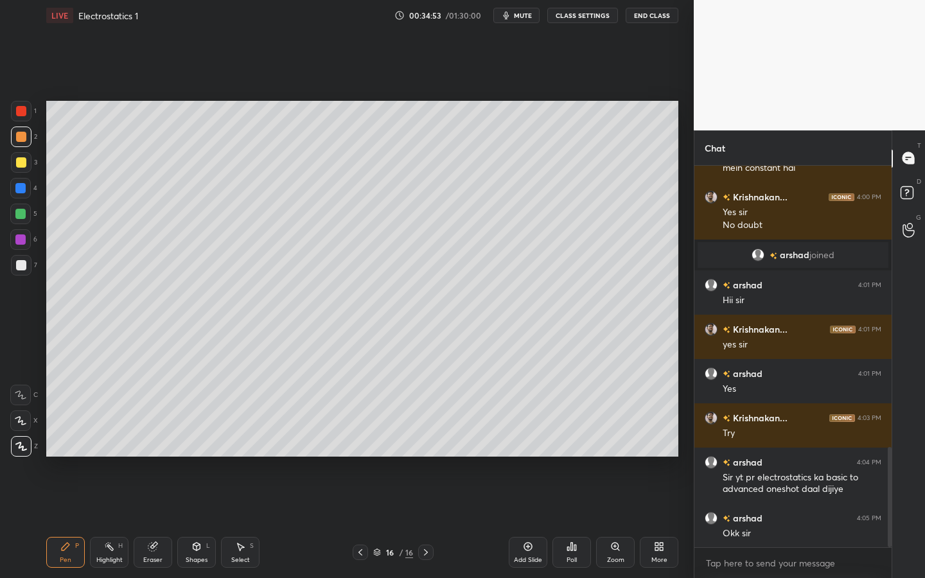
click at [530, 521] on div "Add Slide" at bounding box center [527, 552] width 39 height 31
click at [19, 267] on div at bounding box center [21, 265] width 10 height 10
drag, startPoint x: 24, startPoint y: 137, endPoint x: 35, endPoint y: 137, distance: 10.3
click at [24, 137] on div at bounding box center [21, 137] width 10 height 10
click at [27, 112] on div at bounding box center [21, 111] width 21 height 21
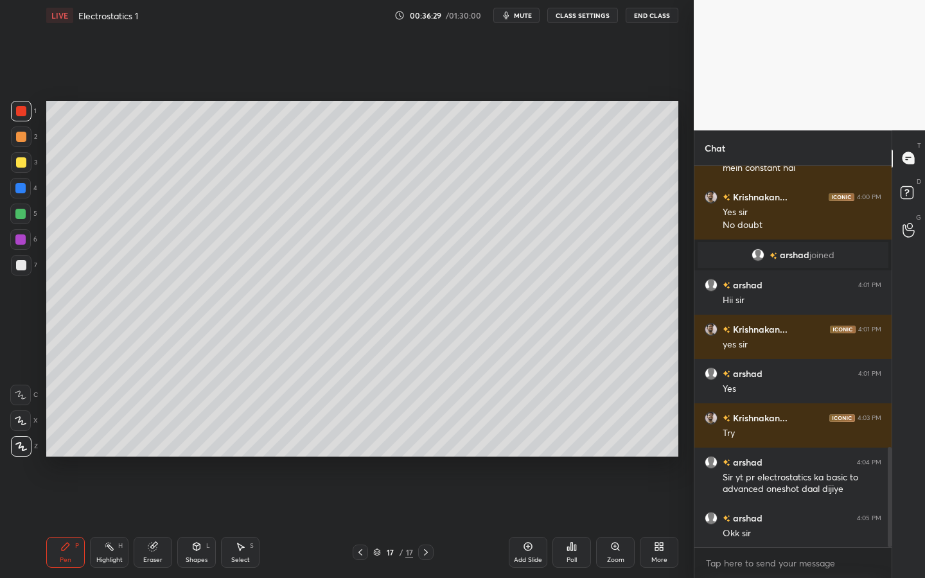
click at [22, 135] on div at bounding box center [21, 137] width 10 height 10
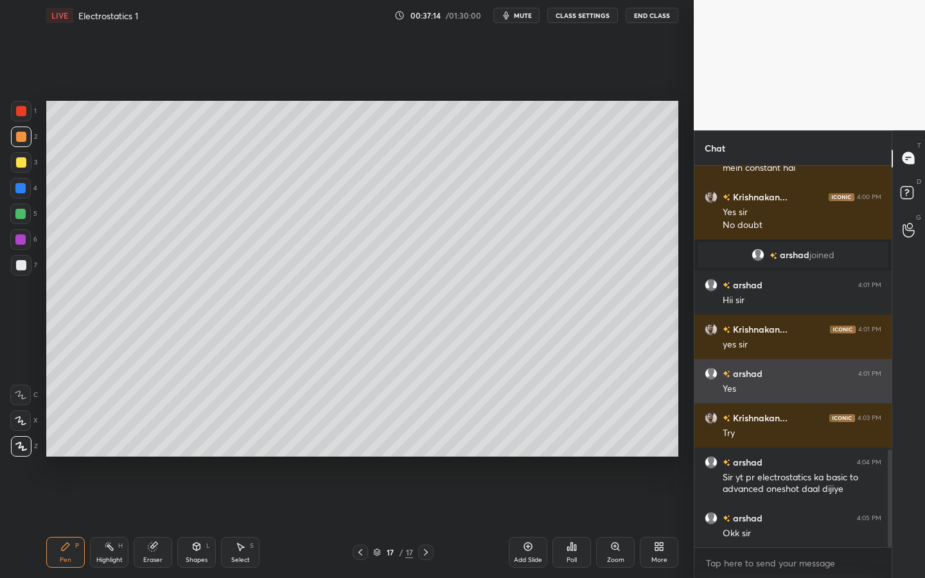
scroll to position [1115, 0]
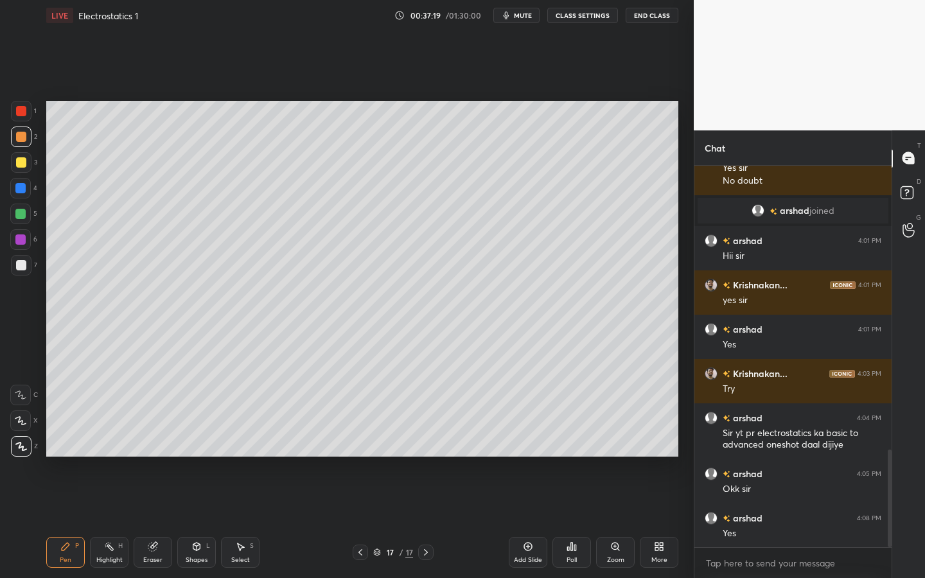
click at [24, 262] on div at bounding box center [21, 265] width 10 height 10
click at [601, 461] on div "Setting up your live class Poll for secs No correct answer Start poll" at bounding box center [362, 279] width 642 height 496
click at [607, 456] on div "Setting up your live class Poll for secs No correct answer Start poll" at bounding box center [362, 279] width 642 height 496
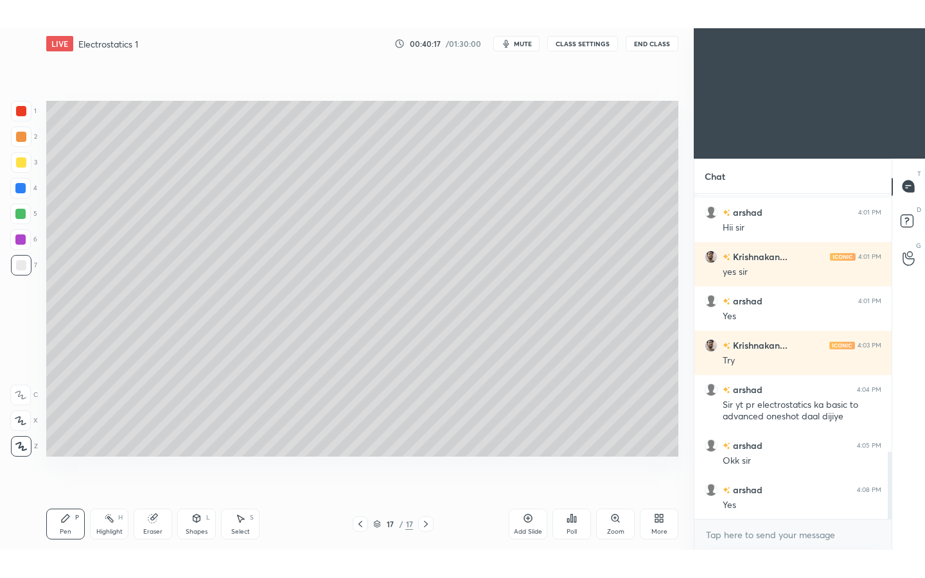
scroll to position [63764, 63562]
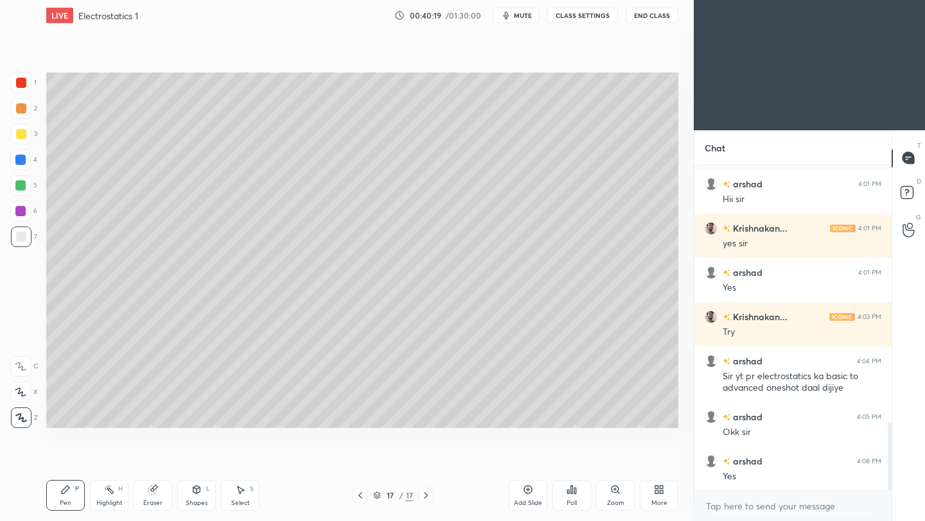
click at [656, 486] on icon at bounding box center [656, 487] width 3 height 3
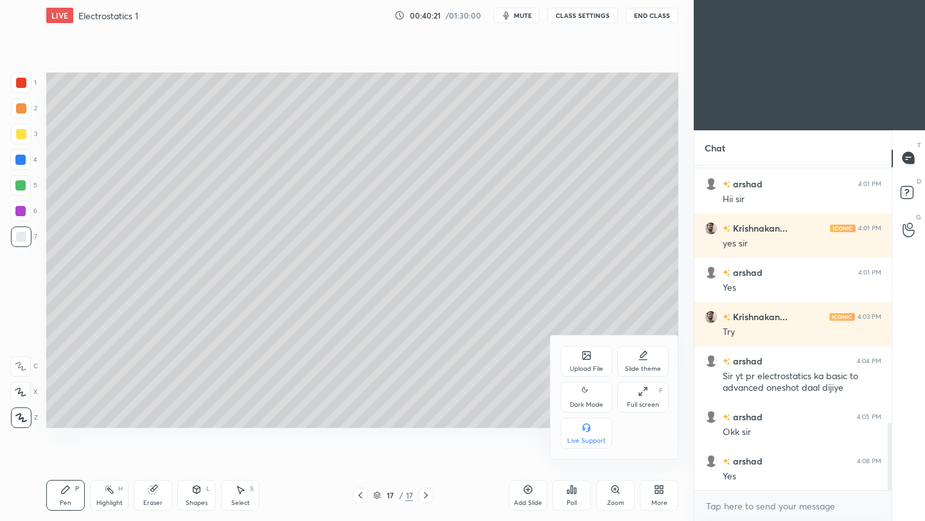
click at [598, 395] on div "Dark Mode" at bounding box center [585, 397] width 51 height 31
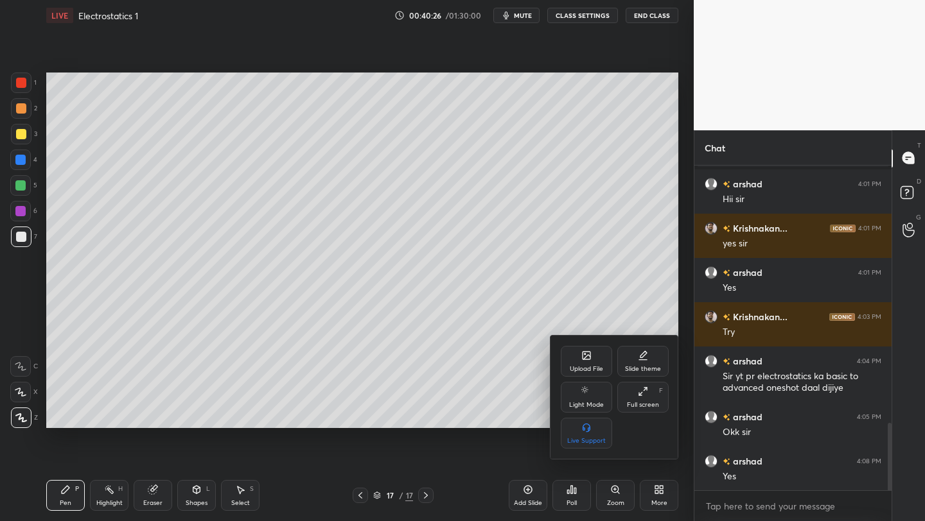
click at [652, 393] on div "Full screen F" at bounding box center [642, 397] width 51 height 31
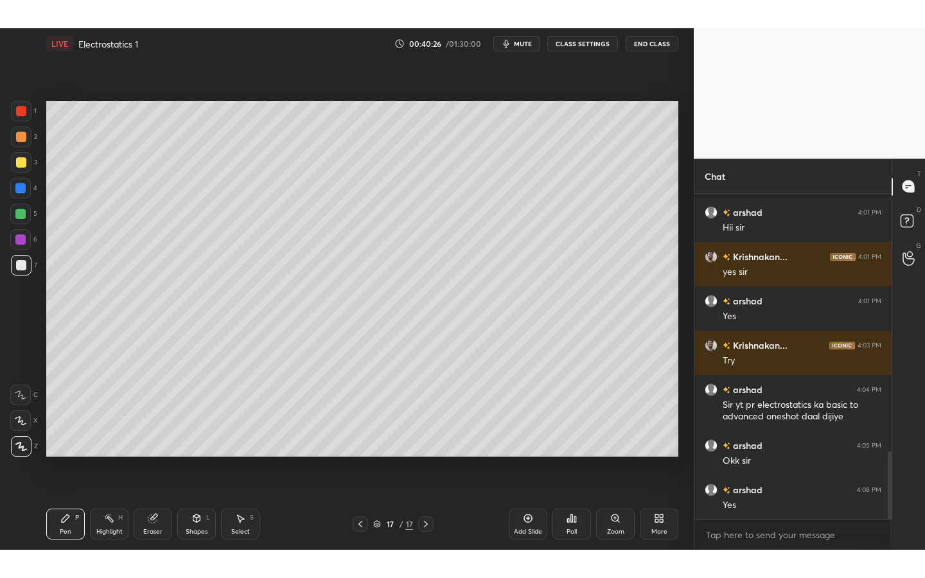
scroll to position [1185, 0]
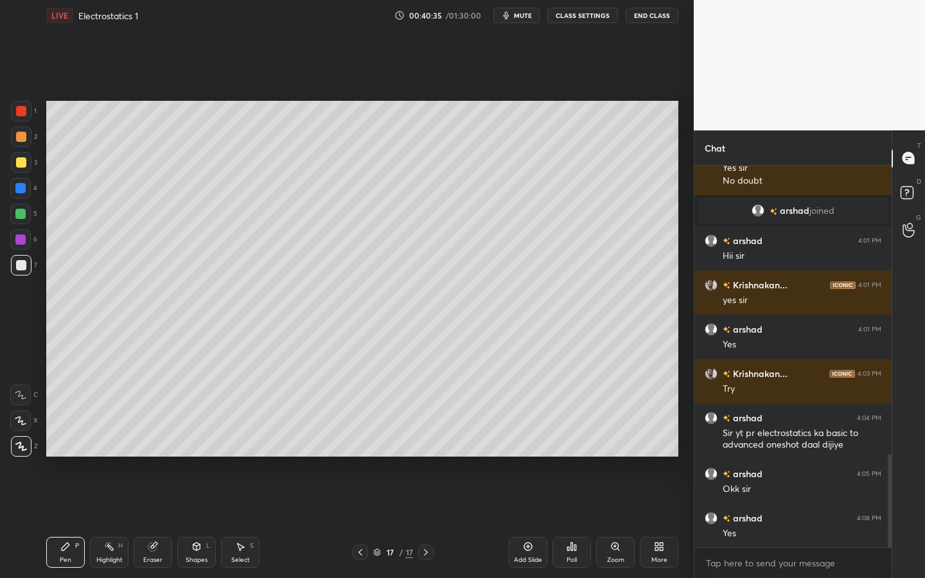
click at [525, 521] on icon at bounding box center [528, 546] width 10 height 10
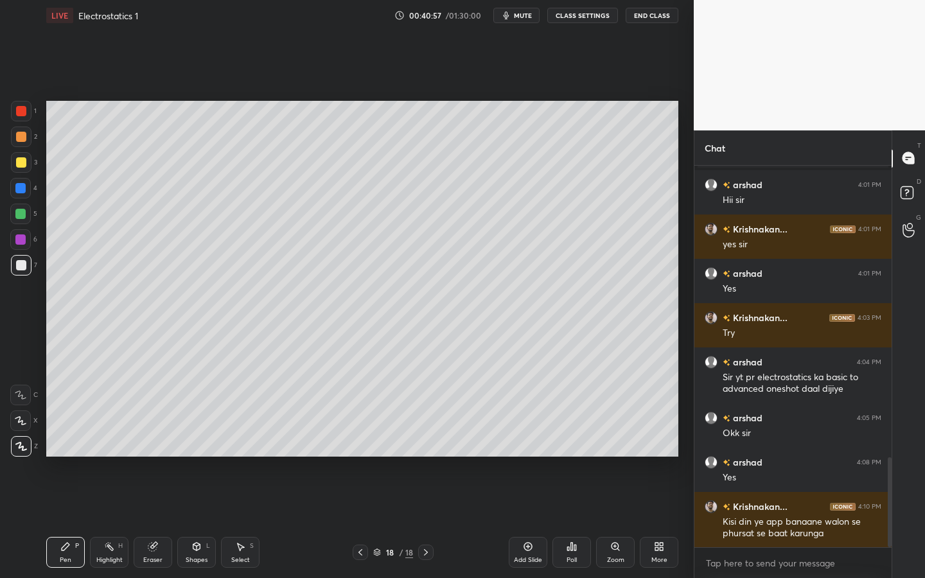
scroll to position [1296, 0]
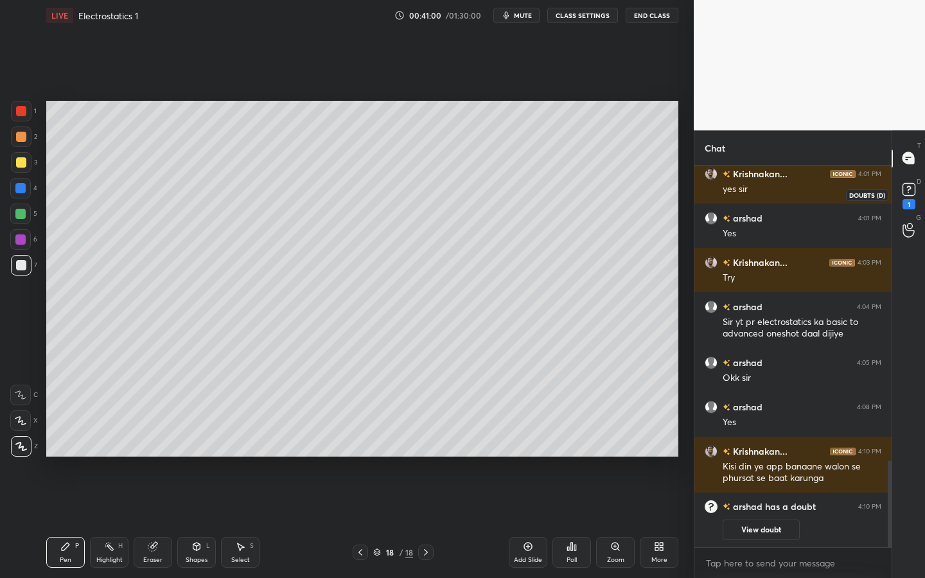
click at [907, 186] on icon at bounding box center [908, 188] width 4 height 5
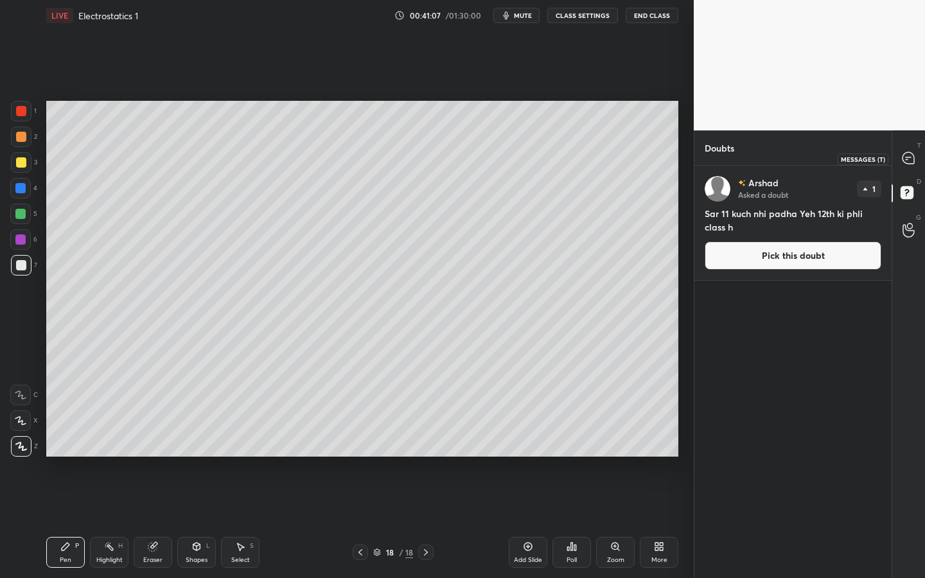
click at [908, 160] on icon at bounding box center [908, 158] width 12 height 12
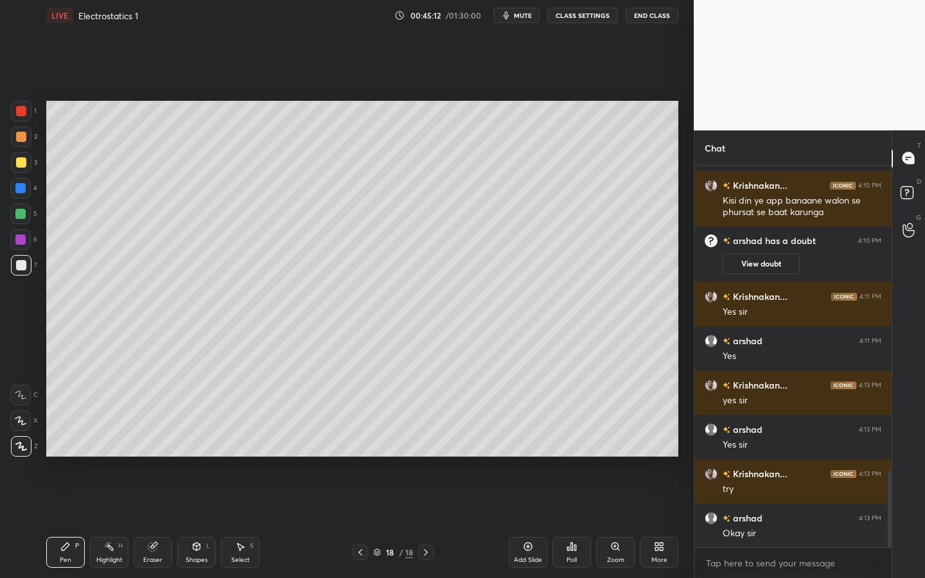
scroll to position [1570, 0]
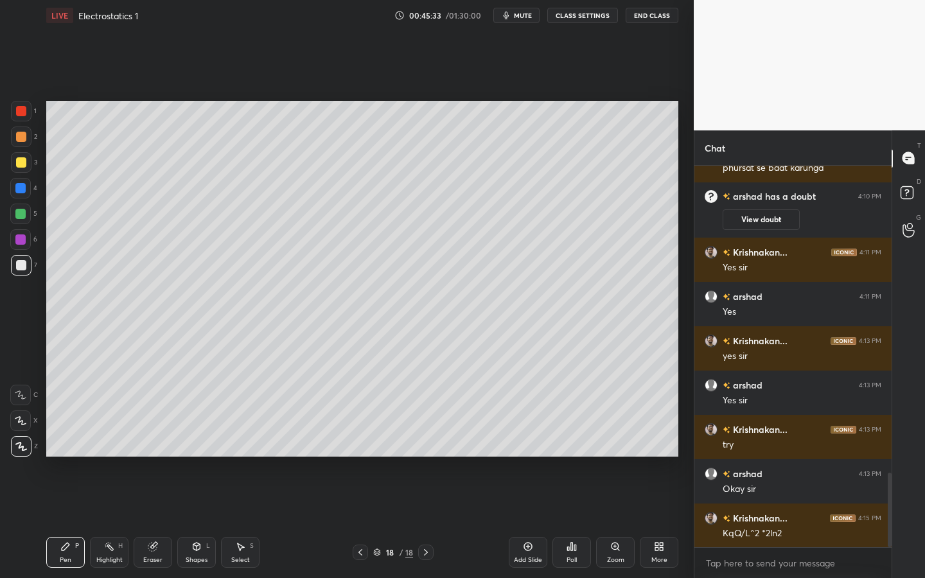
drag, startPoint x: 23, startPoint y: 110, endPoint x: 37, endPoint y: 118, distance: 15.5
click at [25, 114] on div at bounding box center [21, 111] width 10 height 10
click at [12, 266] on div at bounding box center [21, 265] width 21 height 21
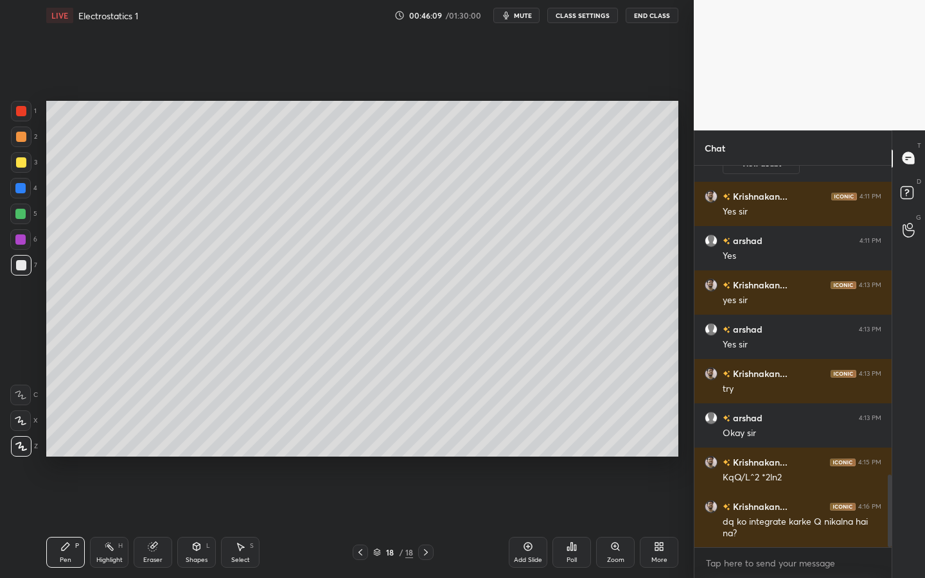
click at [531, 521] on icon at bounding box center [528, 547] width 8 height 8
click at [518, 521] on div "Add Slide" at bounding box center [527, 552] width 39 height 31
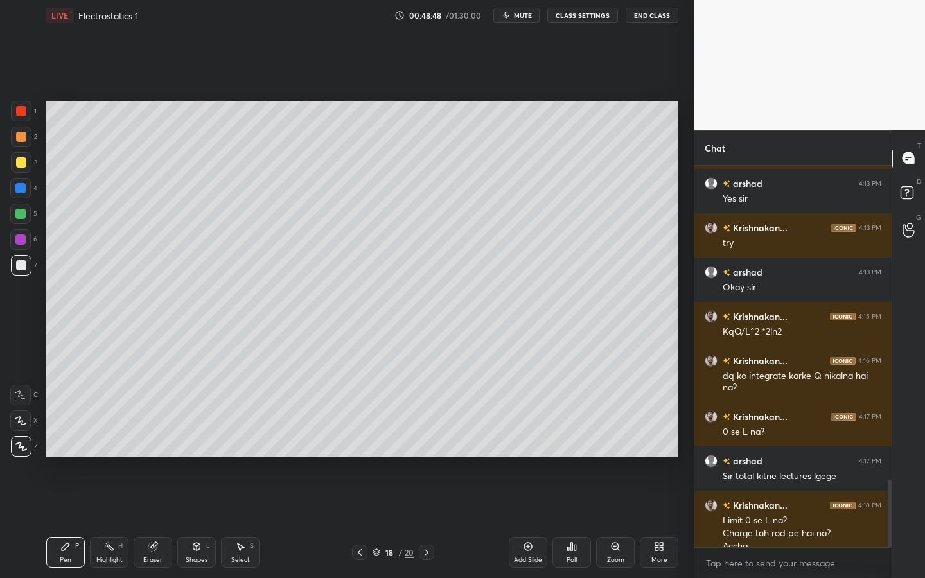
scroll to position [1785, 0]
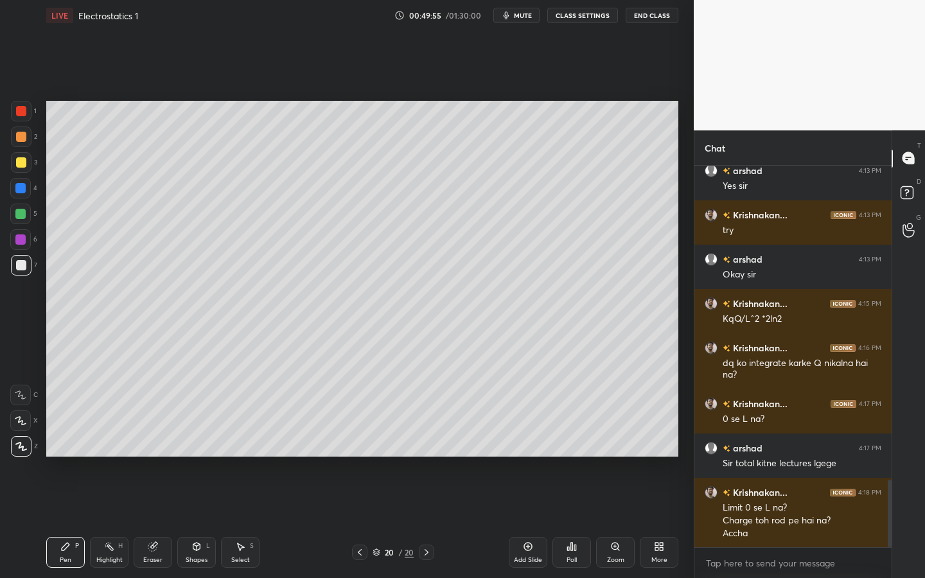
click at [521, 521] on div "Add Slide" at bounding box center [527, 552] width 39 height 31
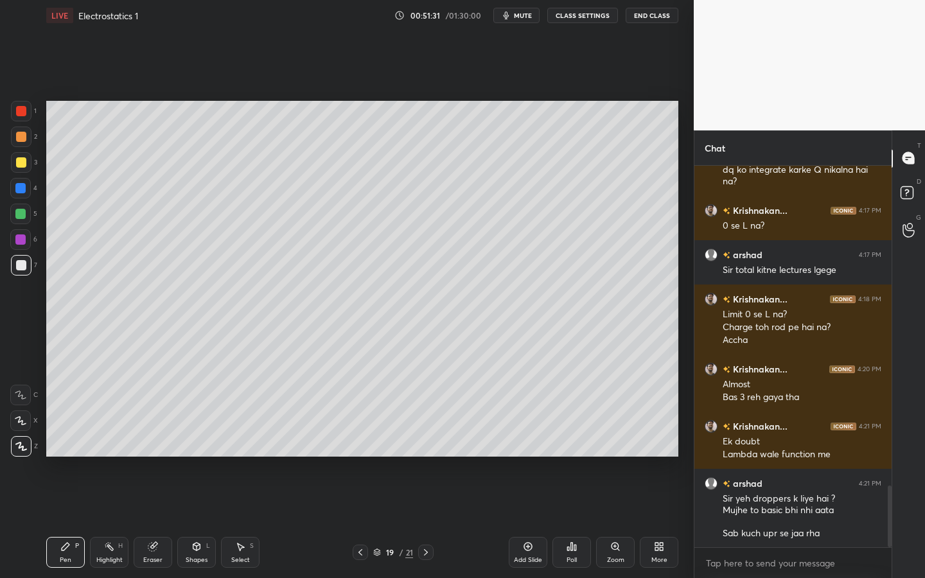
scroll to position [2022, 0]
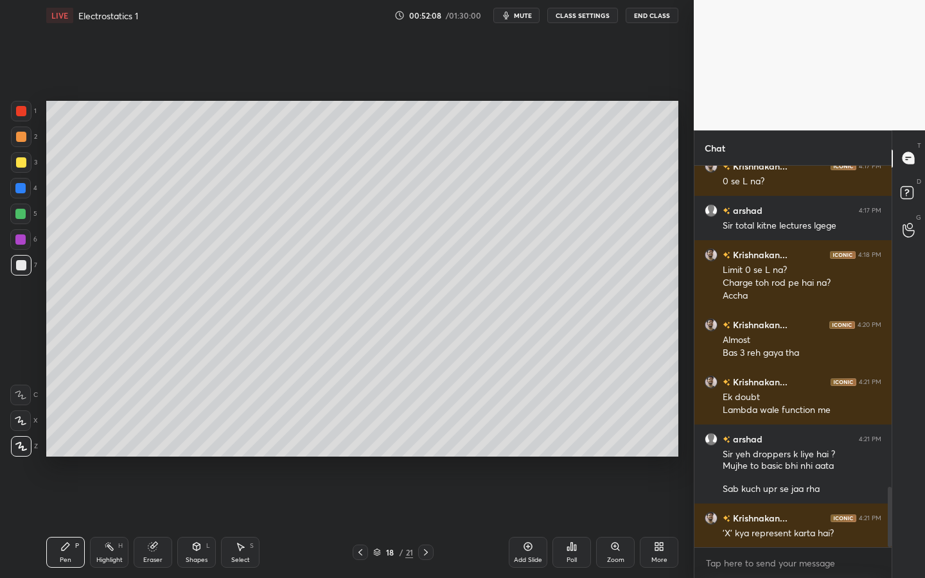
drag, startPoint x: 23, startPoint y: 110, endPoint x: 40, endPoint y: 117, distance: 19.0
click at [23, 110] on div at bounding box center [21, 111] width 10 height 10
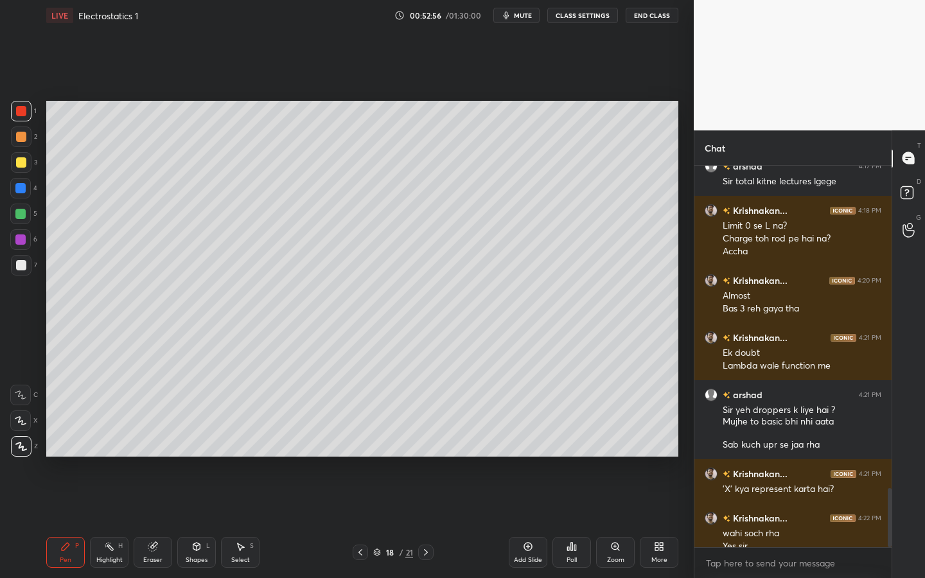
scroll to position [2080, 0]
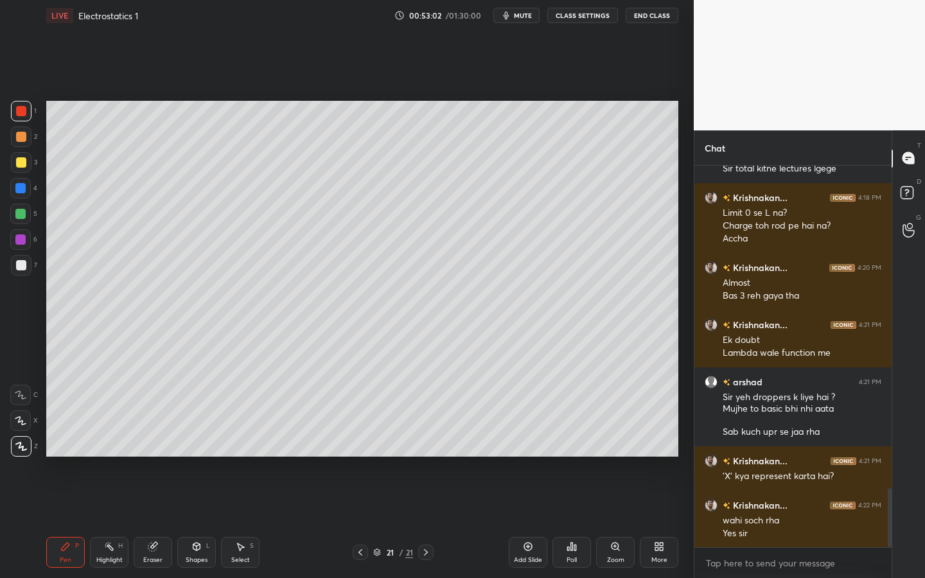
click at [542, 521] on div "Add Slide" at bounding box center [527, 552] width 39 height 31
drag, startPoint x: 24, startPoint y: 270, endPoint x: 34, endPoint y: 257, distance: 16.4
click at [24, 270] on div at bounding box center [21, 265] width 21 height 21
click at [191, 521] on div "Shapes L" at bounding box center [196, 552] width 39 height 31
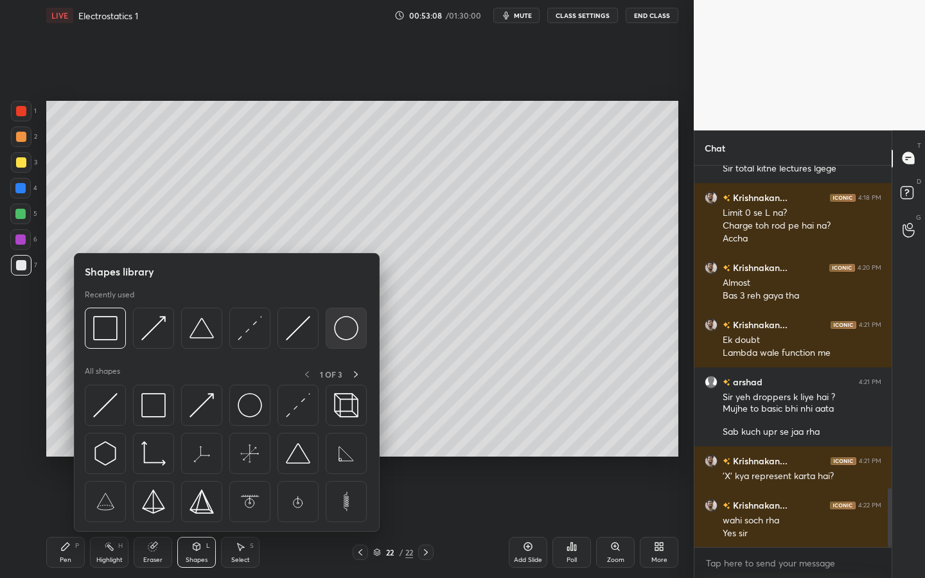
click at [343, 334] on img at bounding box center [346, 328] width 24 height 24
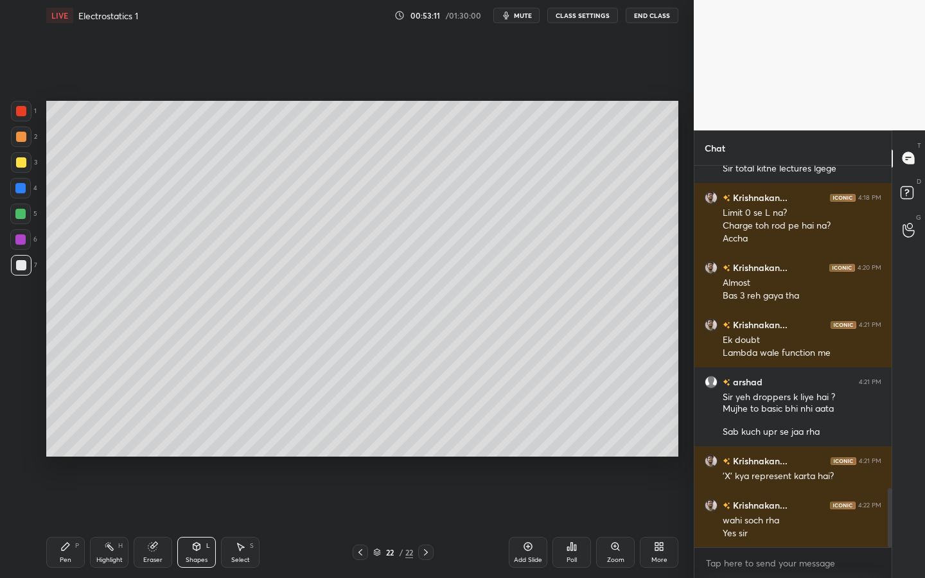
click at [63, 521] on icon at bounding box center [66, 547] width 8 height 8
click at [202, 521] on div "Shapes L" at bounding box center [196, 552] width 39 height 31
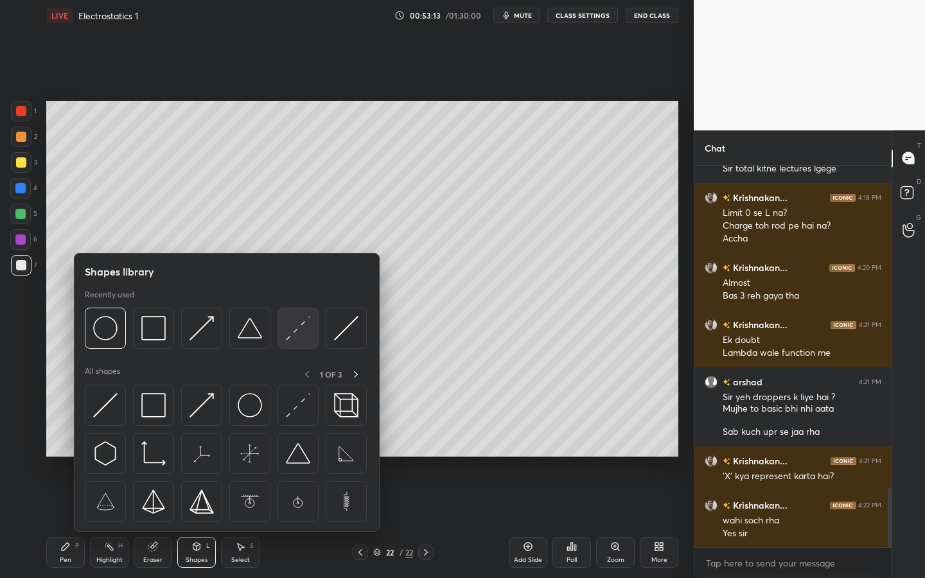
click at [295, 339] on img at bounding box center [298, 328] width 24 height 24
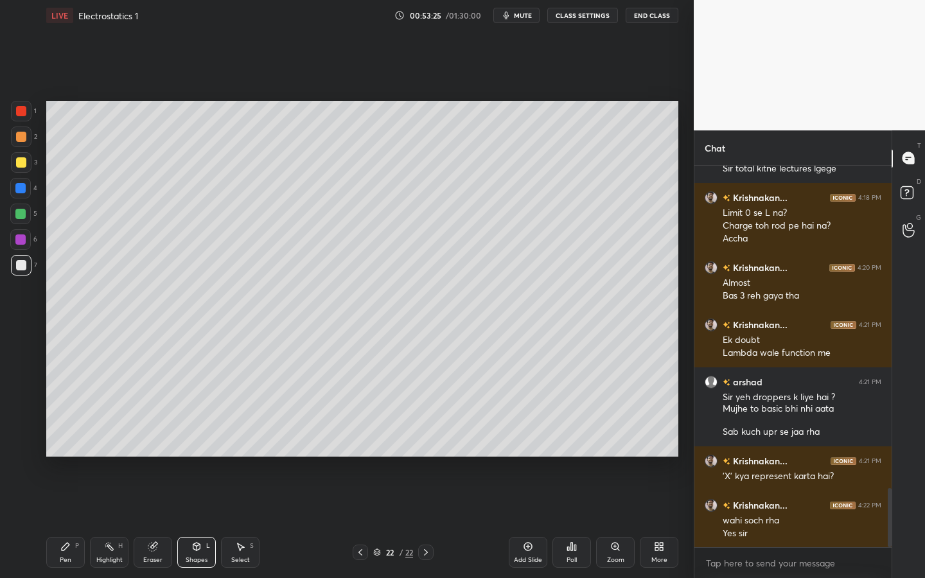
click at [64, 521] on icon at bounding box center [66, 547] width 8 height 8
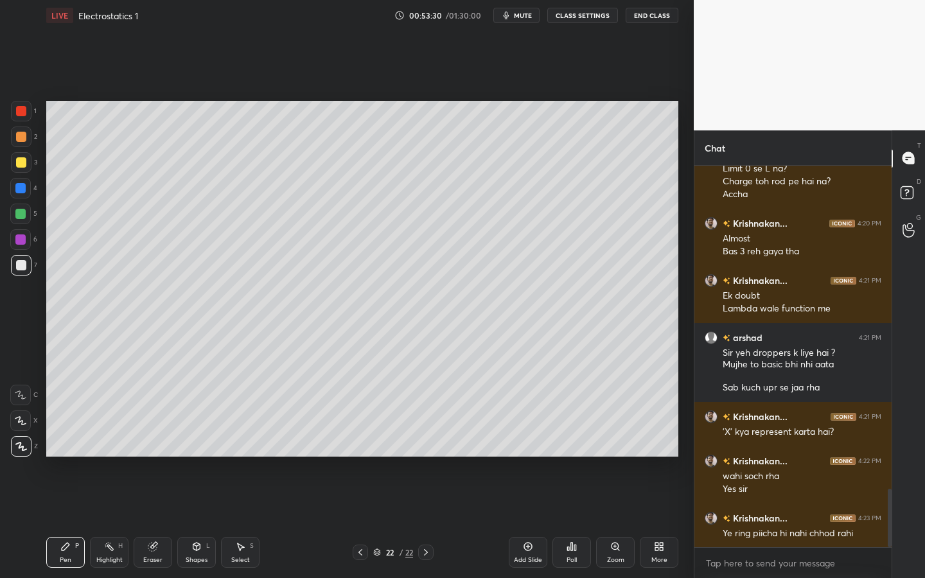
click at [22, 109] on div at bounding box center [21, 111] width 10 height 10
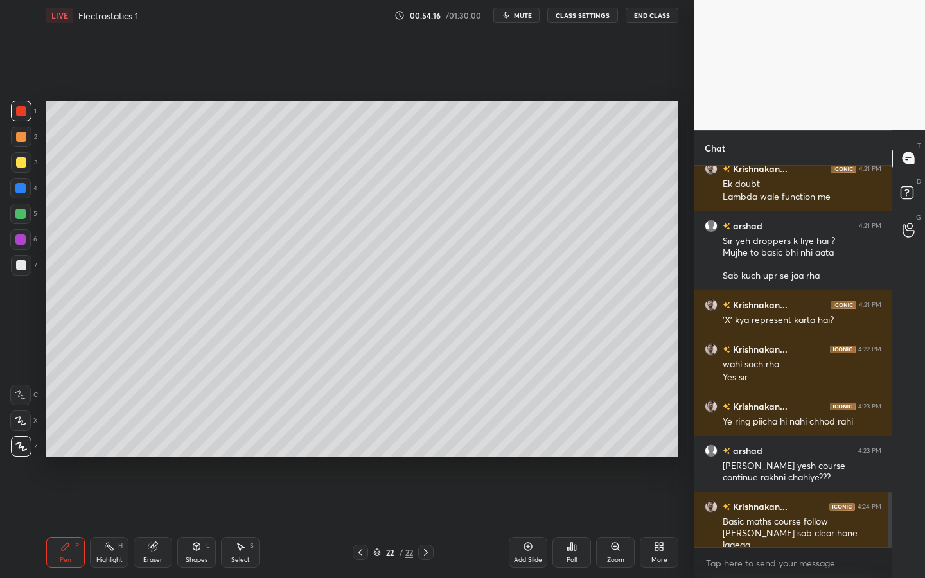
scroll to position [2248, 0]
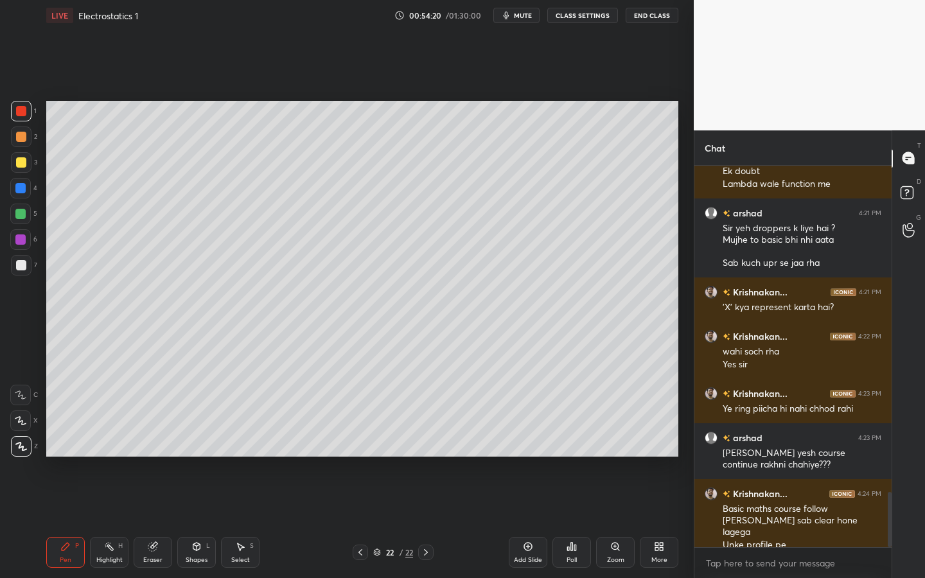
click at [155, 521] on div "Eraser" at bounding box center [153, 552] width 39 height 31
drag, startPoint x: 71, startPoint y: 548, endPoint x: 78, endPoint y: 539, distance: 11.4
click at [71, 521] on div "Pen P" at bounding box center [65, 552] width 39 height 31
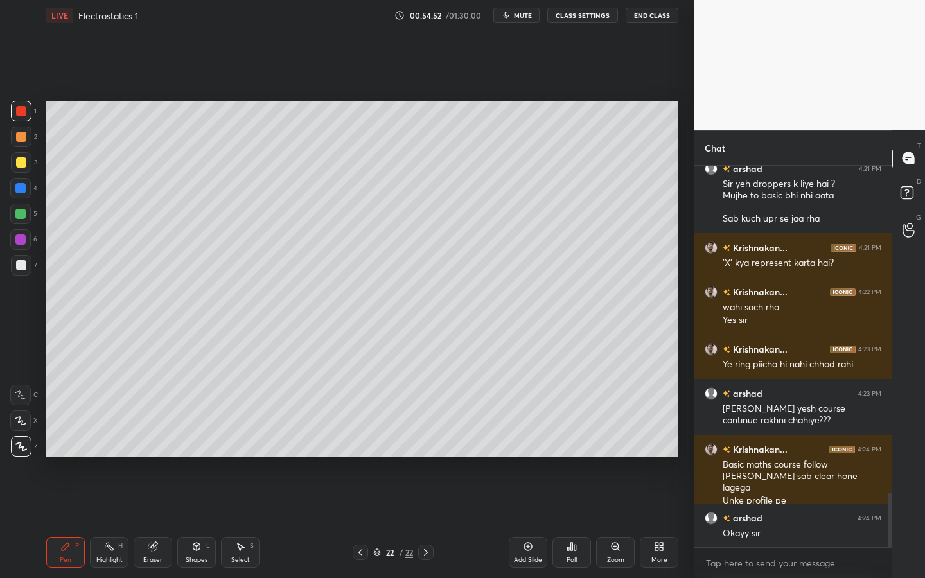
scroll to position [2337, 0]
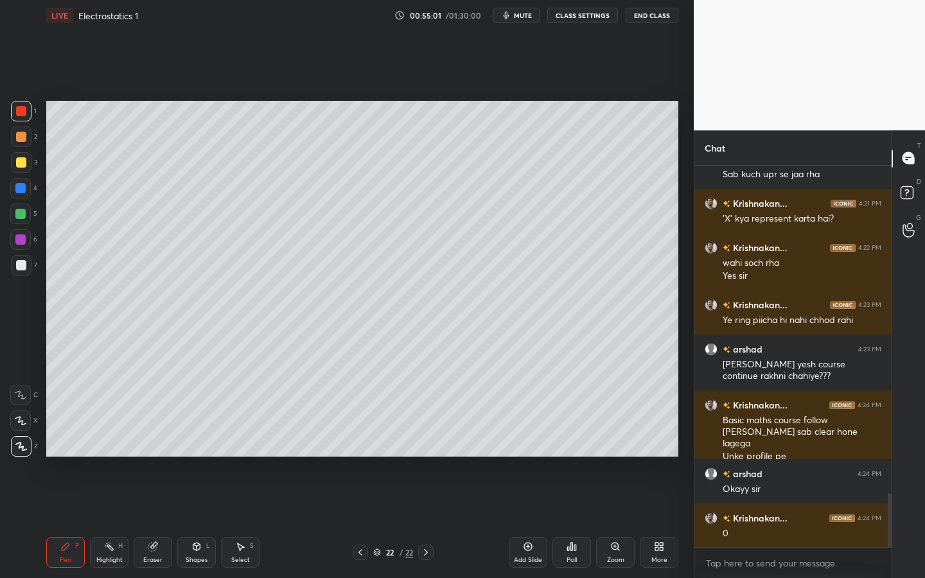
drag, startPoint x: 153, startPoint y: 555, endPoint x: 198, endPoint y: 496, distance: 73.7
click at [153, 521] on div "Eraser" at bounding box center [153, 552] width 39 height 31
click at [64, 521] on div "Pen" at bounding box center [66, 560] width 12 height 6
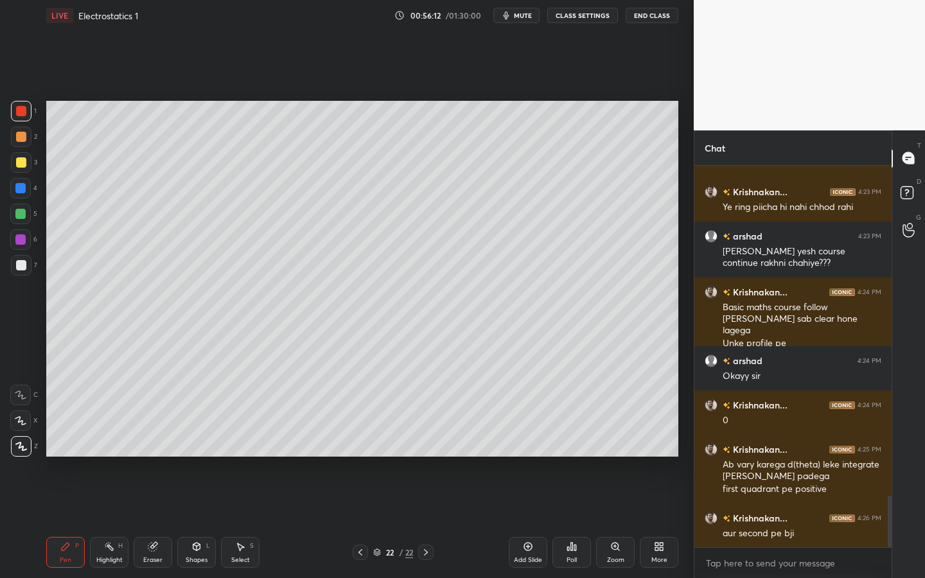
scroll to position [2463, 0]
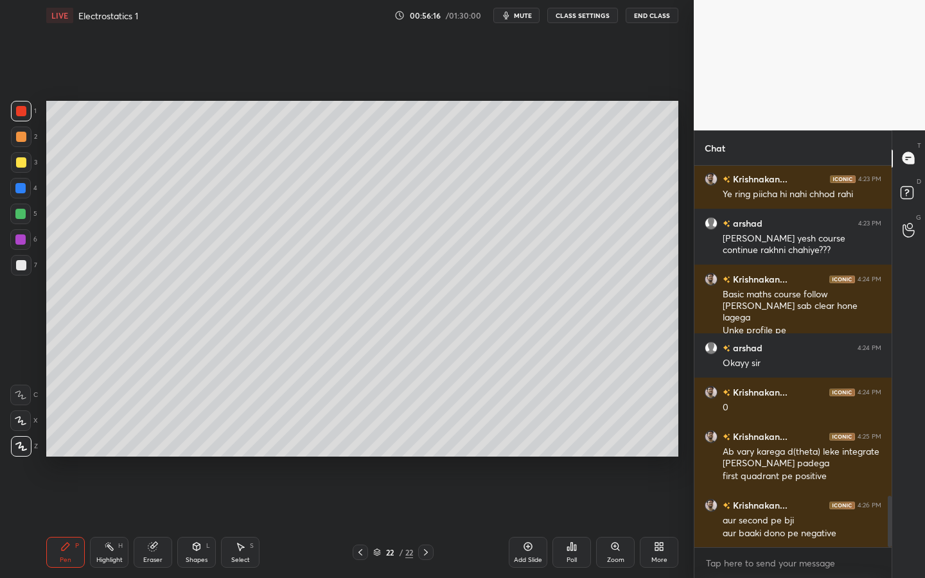
click at [25, 262] on div at bounding box center [21, 265] width 21 height 21
drag, startPoint x: 23, startPoint y: 135, endPoint x: 40, endPoint y: 139, distance: 17.9
click at [23, 135] on div at bounding box center [21, 137] width 10 height 10
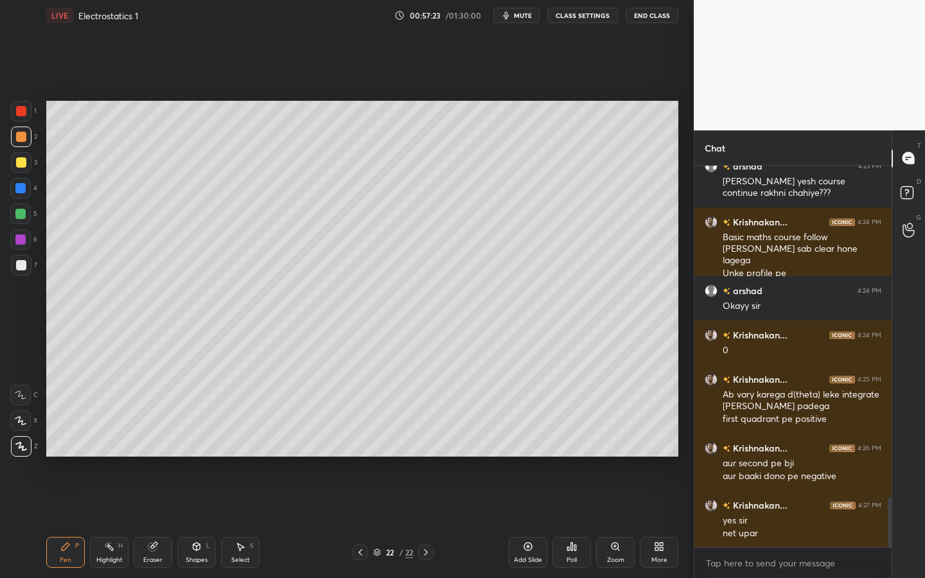
scroll to position [2533, 0]
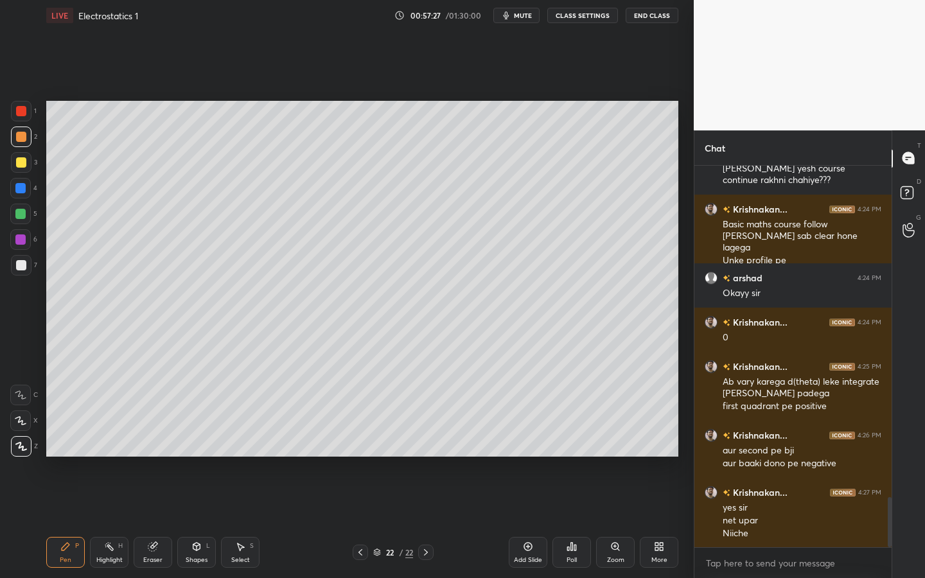
click at [24, 262] on div at bounding box center [21, 265] width 10 height 10
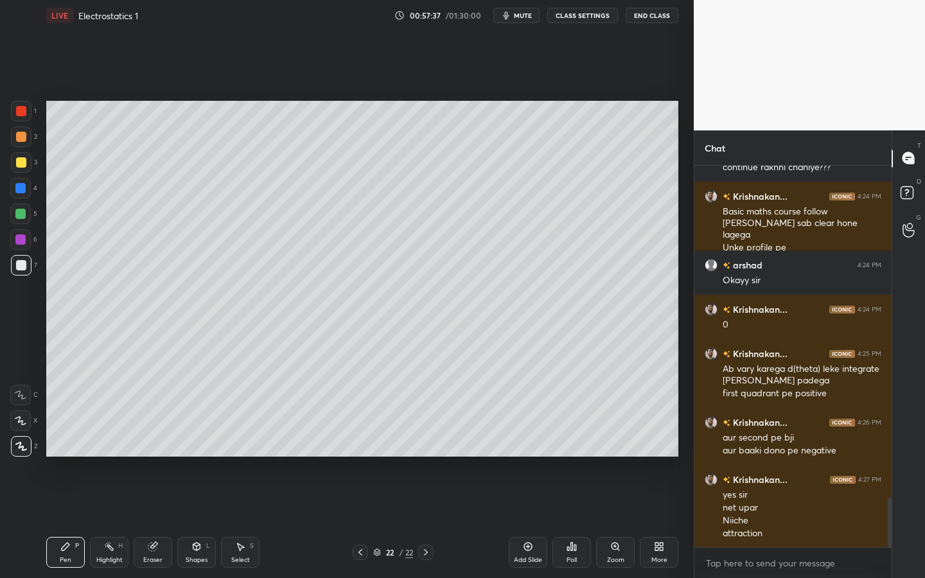
click at [153, 521] on div "Eraser" at bounding box center [153, 552] width 39 height 31
drag, startPoint x: 71, startPoint y: 557, endPoint x: 82, endPoint y: 541, distance: 19.3
click at [71, 521] on div "Pen P" at bounding box center [65, 552] width 39 height 31
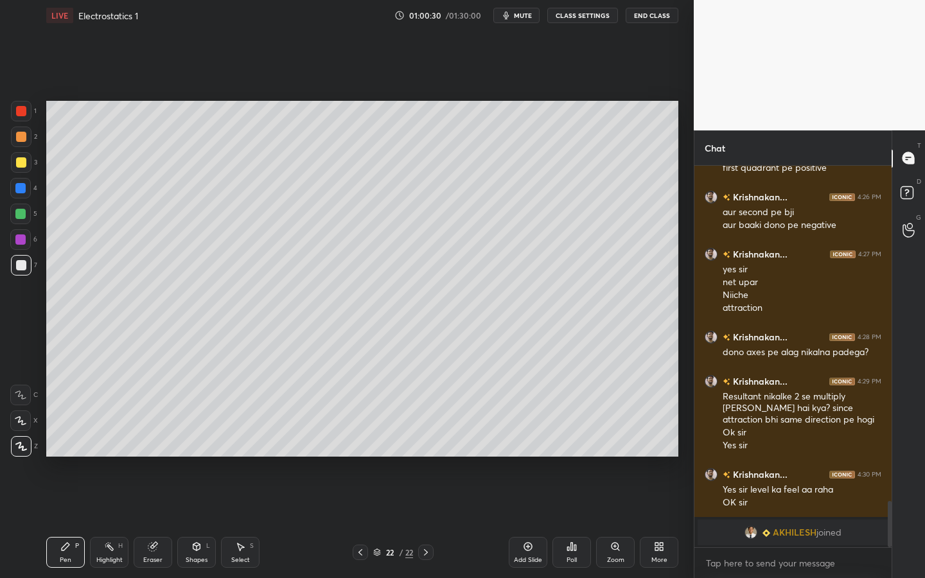
scroll to position [2211, 0]
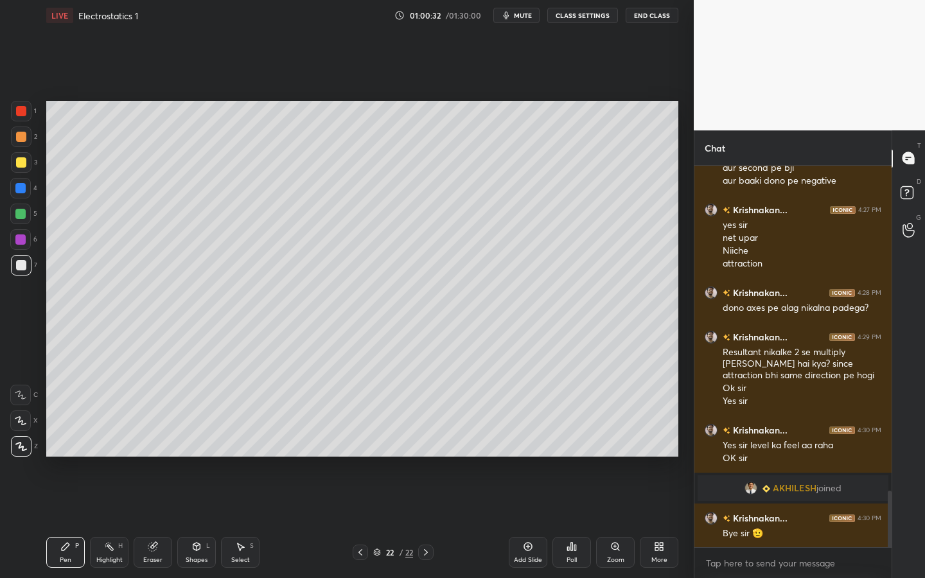
click at [658, 16] on button "End Class" at bounding box center [651, 15] width 53 height 15
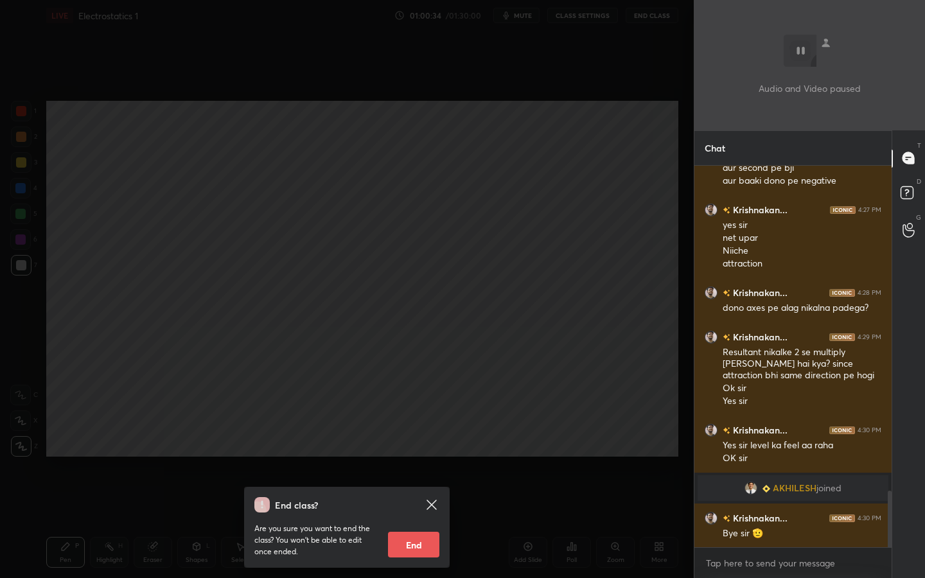
click at [413, 521] on button "End" at bounding box center [413, 545] width 51 height 26
type textarea "x"
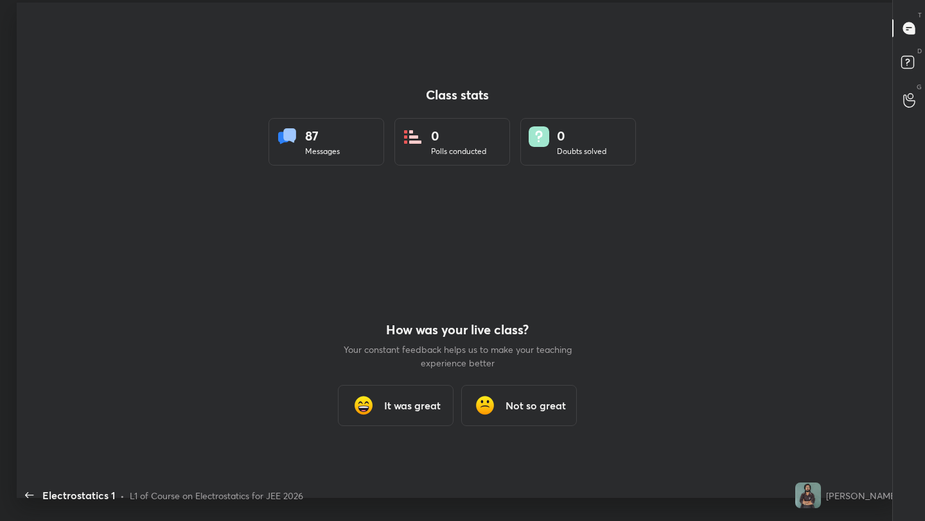
scroll to position [63764, 63289]
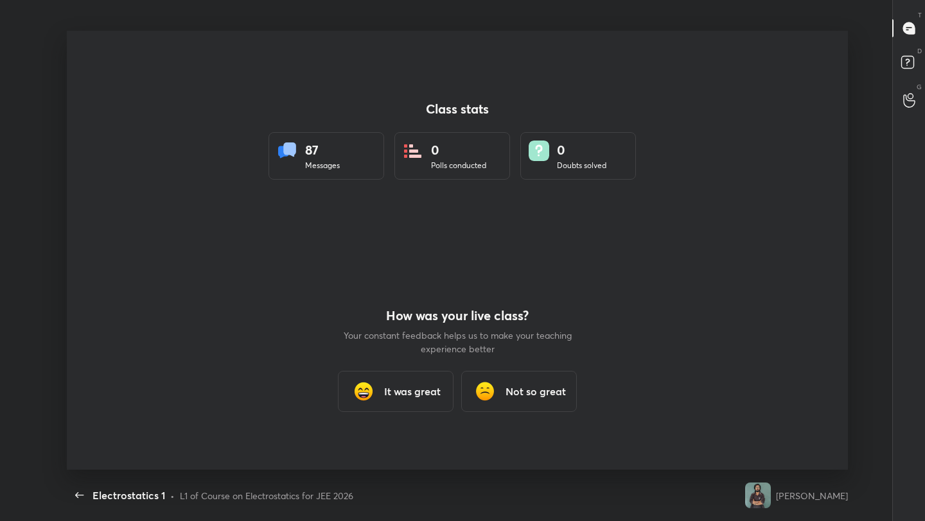
type textarea "x"
